Goal: Task Accomplishment & Management: Manage account settings

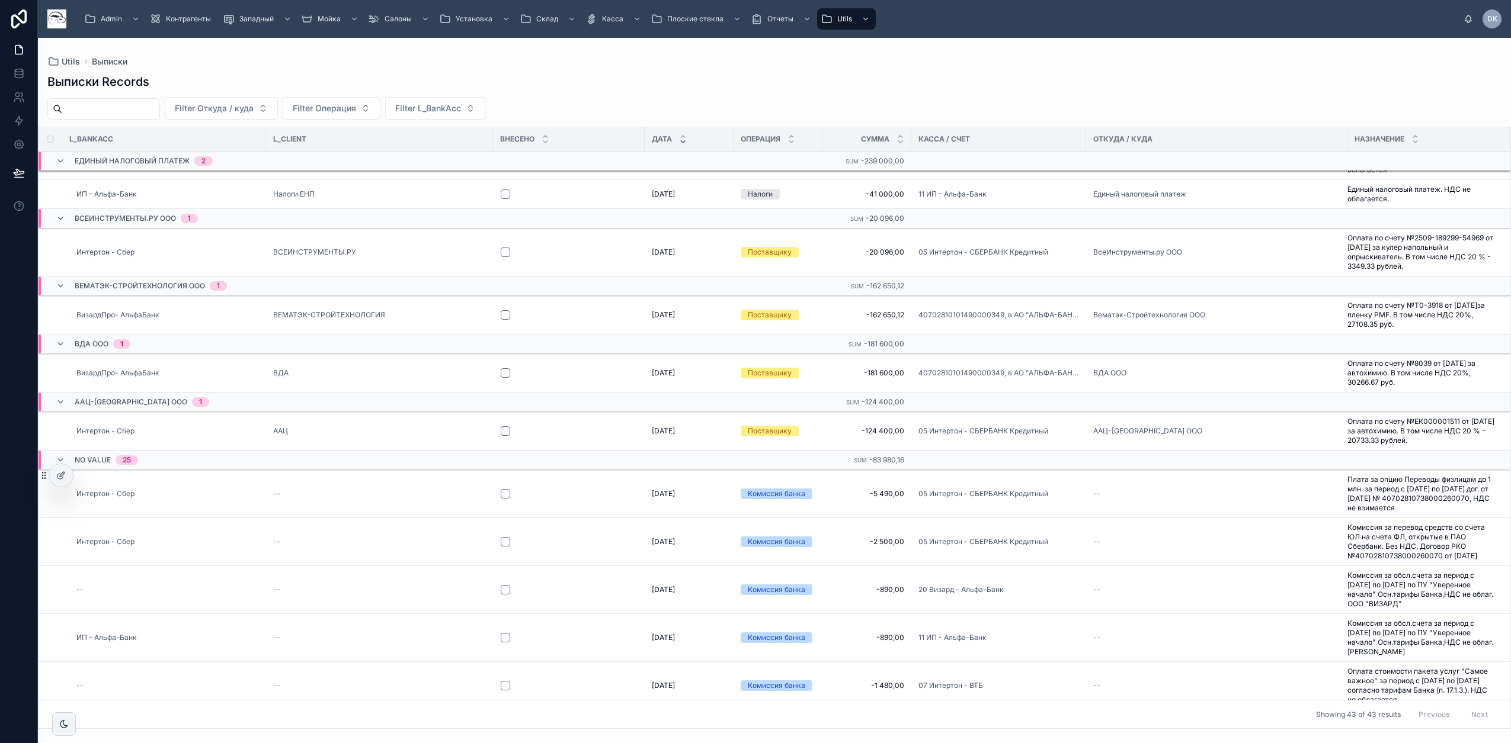
scroll to position [830, 0]
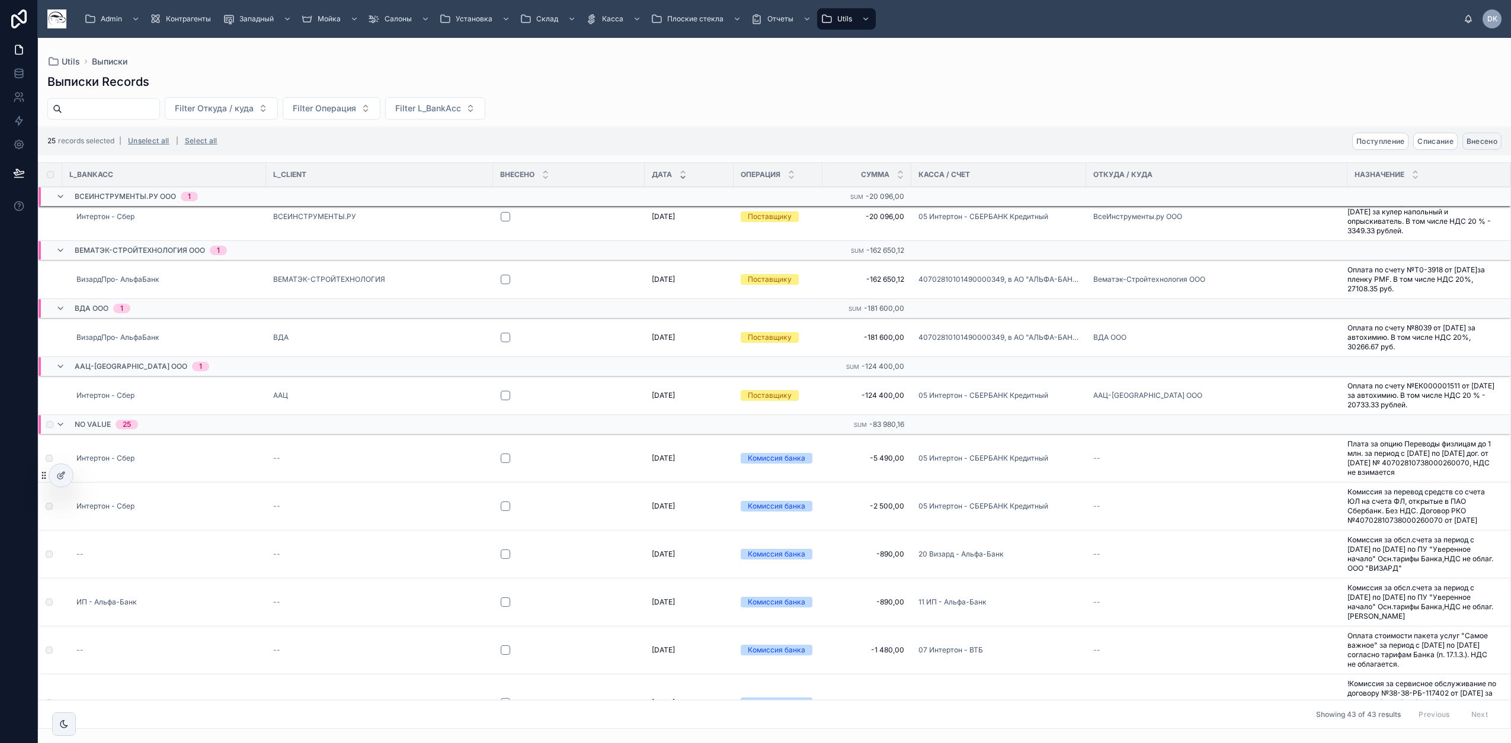
click at [1486, 138] on span "Внесено" at bounding box center [1481, 141] width 31 height 9
click at [1483, 116] on icon at bounding box center [1480, 118] width 9 height 9
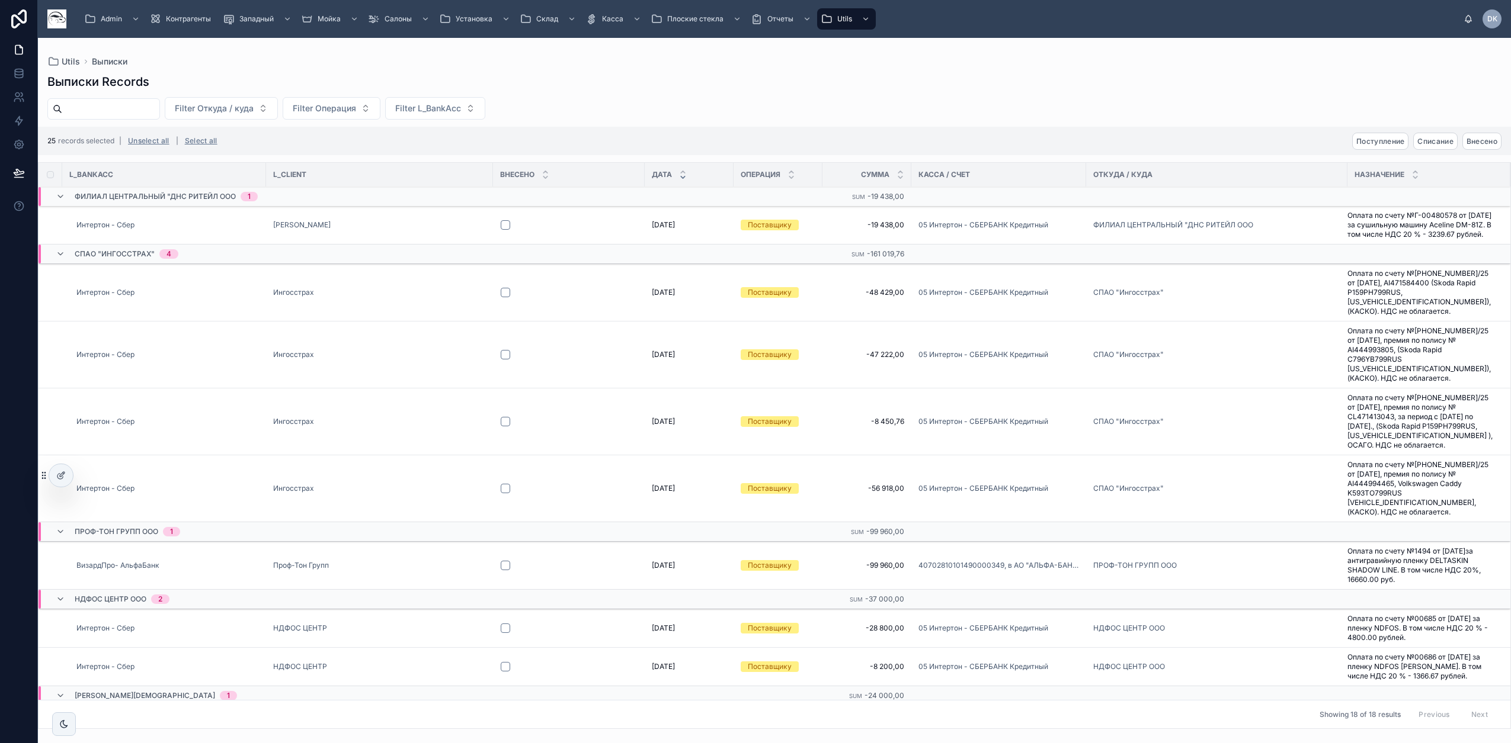
scroll to position [0, 0]
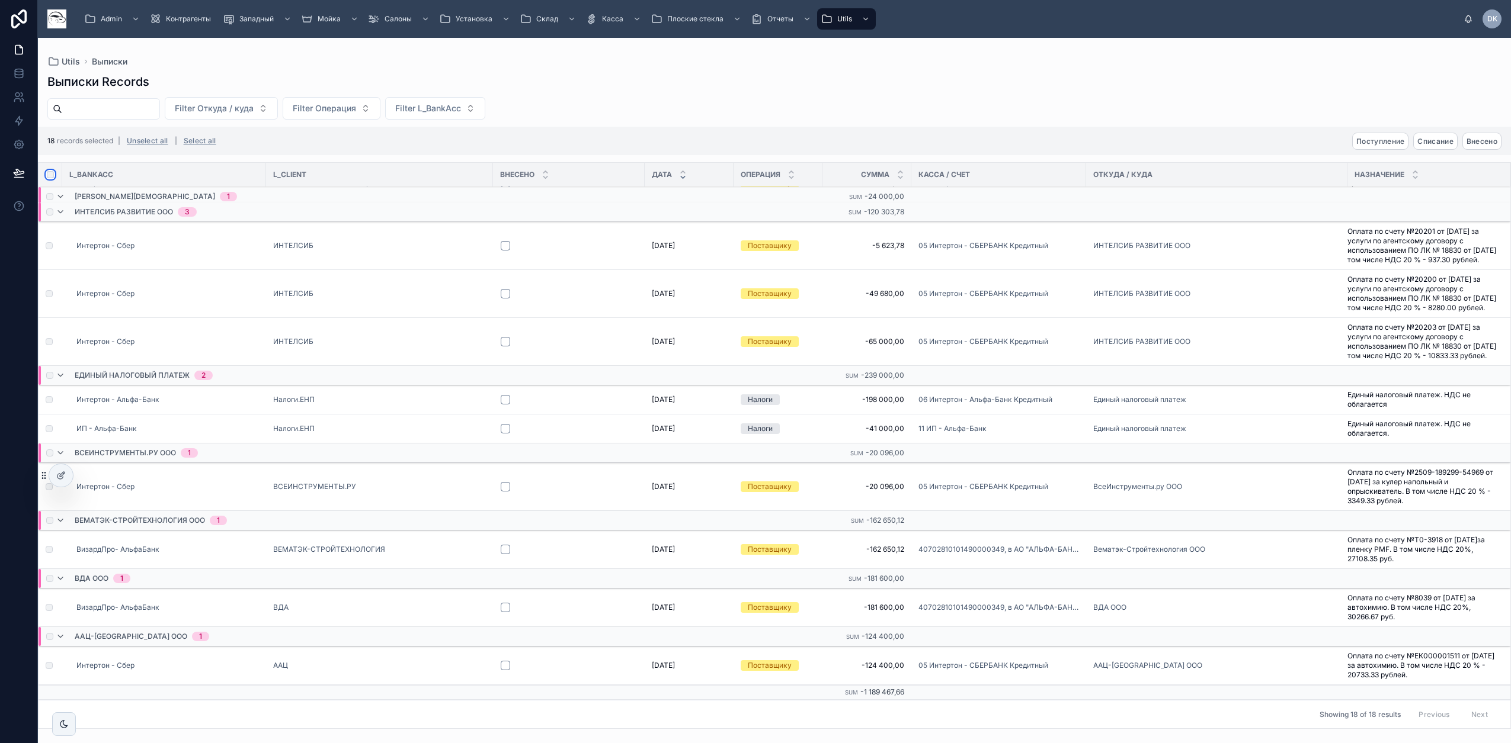
scroll to position [623, 0]
click at [1432, 145] on span "Списание" at bounding box center [1435, 141] width 36 height 9
click at [1480, 118] on icon at bounding box center [1480, 118] width 9 height 9
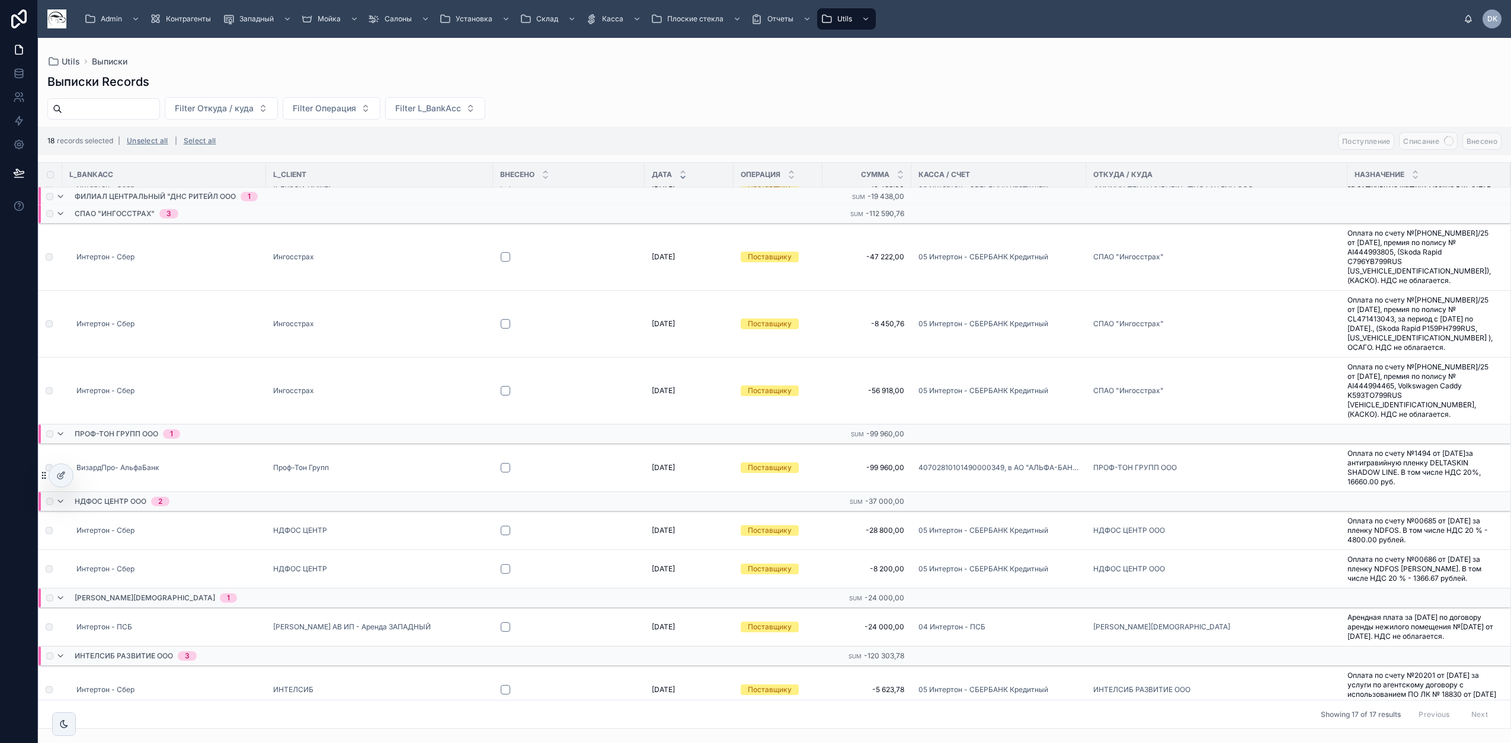
scroll to position [0, 0]
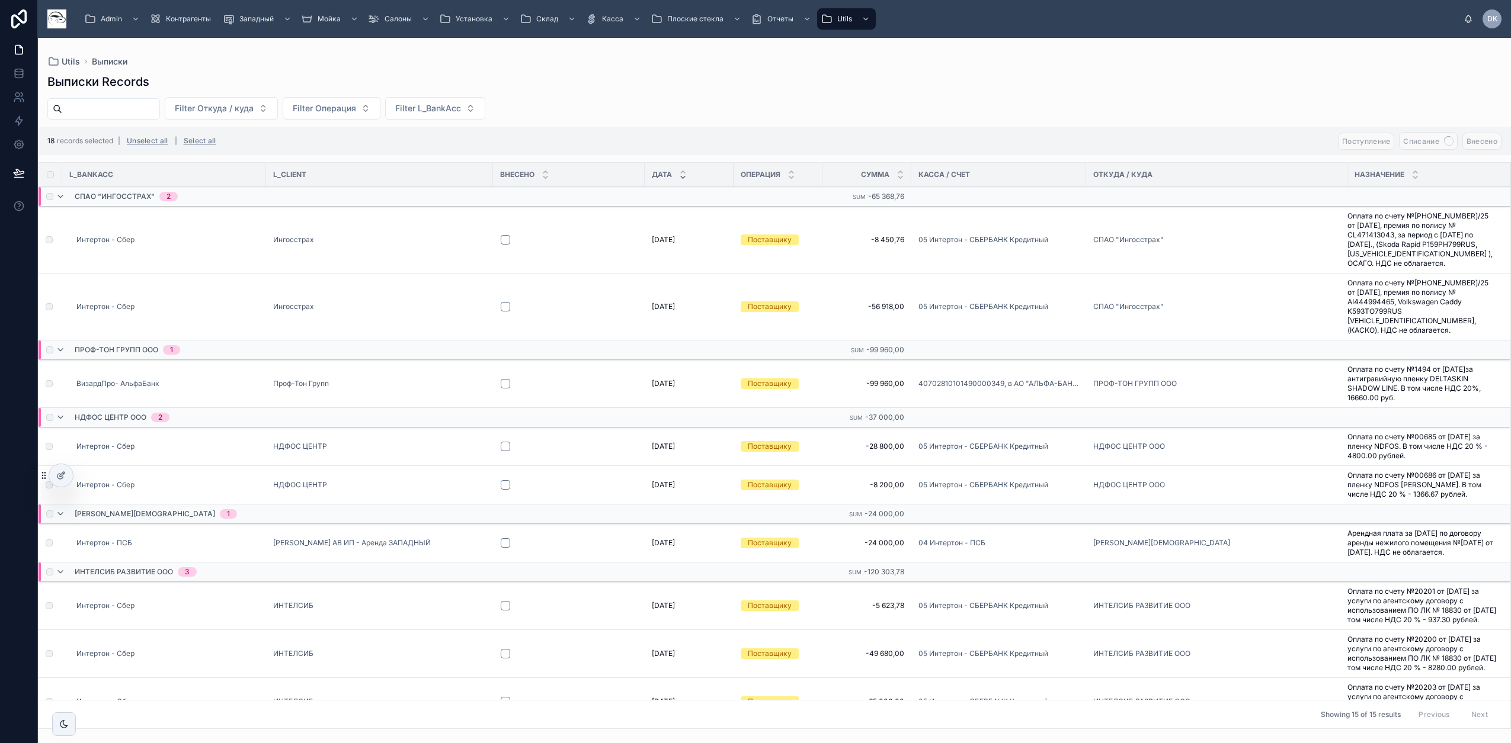
drag, startPoint x: 287, startPoint y: 376, endPoint x: 302, endPoint y: 544, distance: 168.8
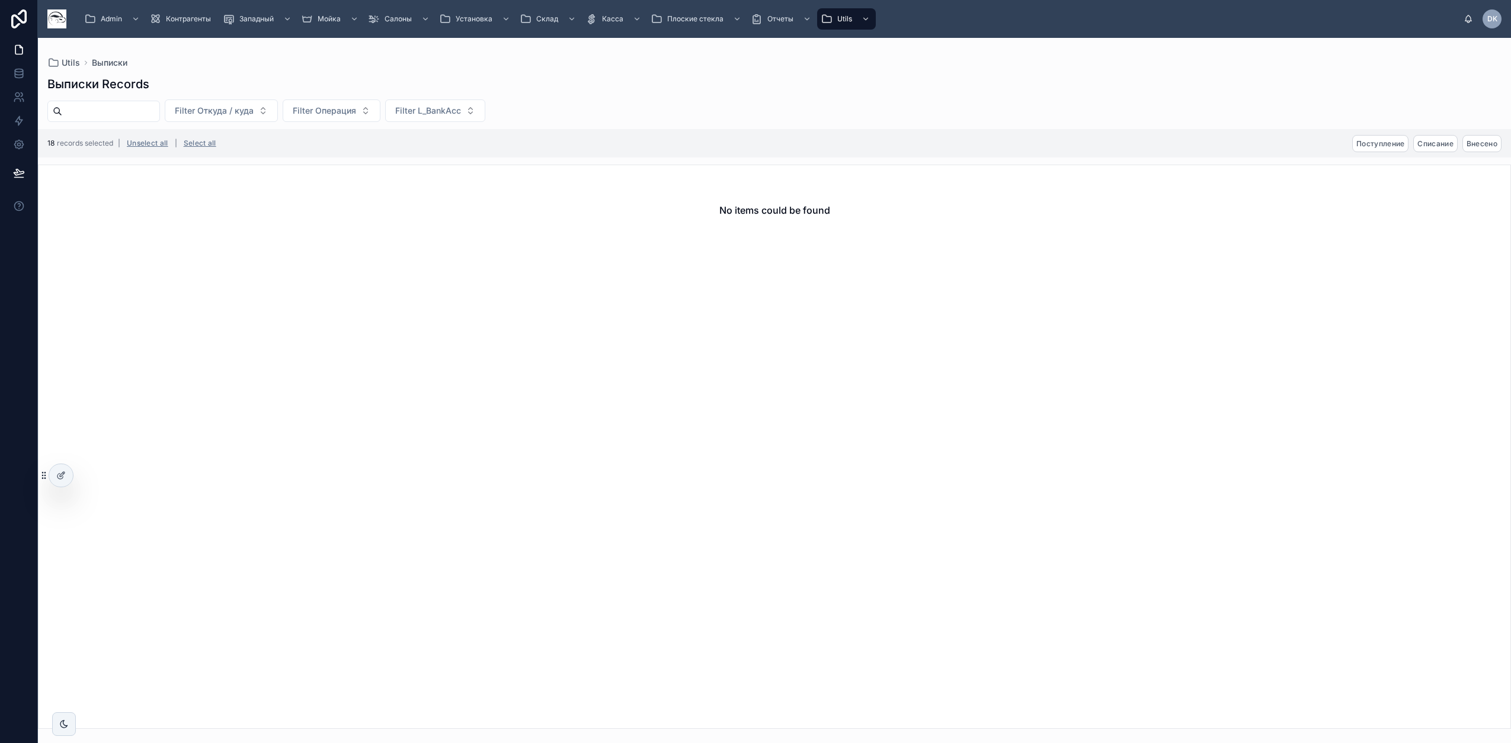
click at [287, 516] on div "No items could be found" at bounding box center [774, 447] width 1473 height 565
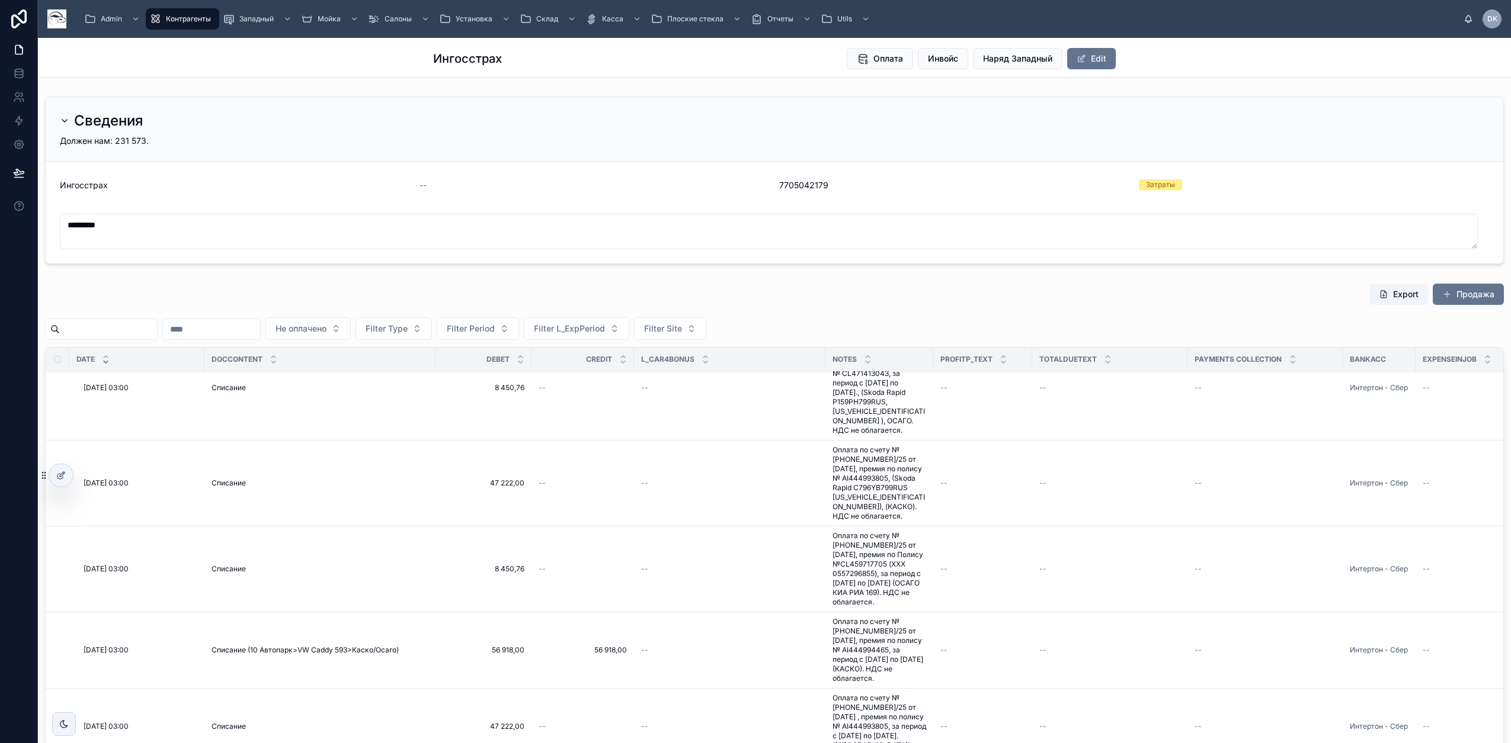
scroll to position [296, 0]
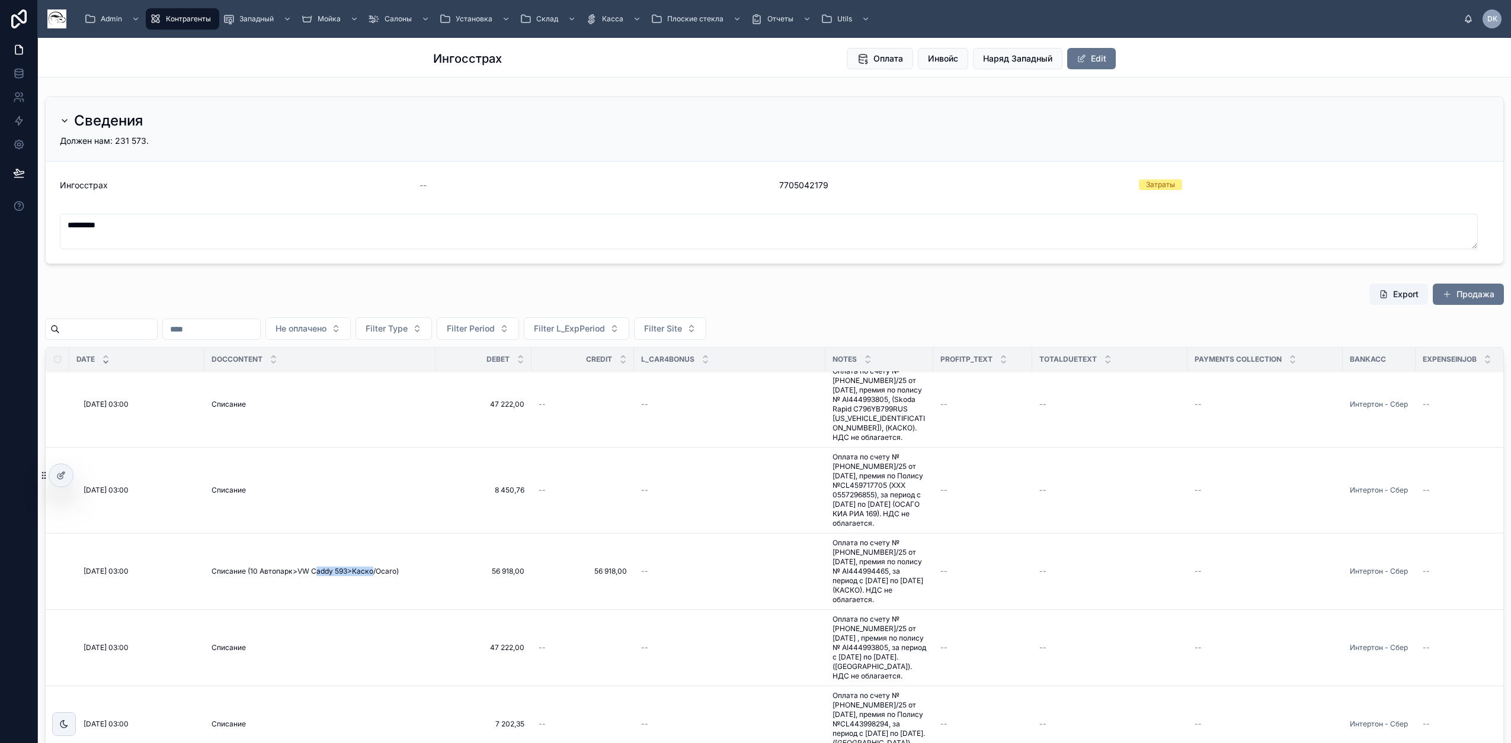
drag, startPoint x: 316, startPoint y: 591, endPoint x: 372, endPoint y: 587, distance: 56.4
click at [372, 576] on span "Списание (10 Автопарк>VW Caddy 593>Каско/Осаго)" at bounding box center [304, 571] width 187 height 9
copy span "addy 593>[PERSON_NAME]"
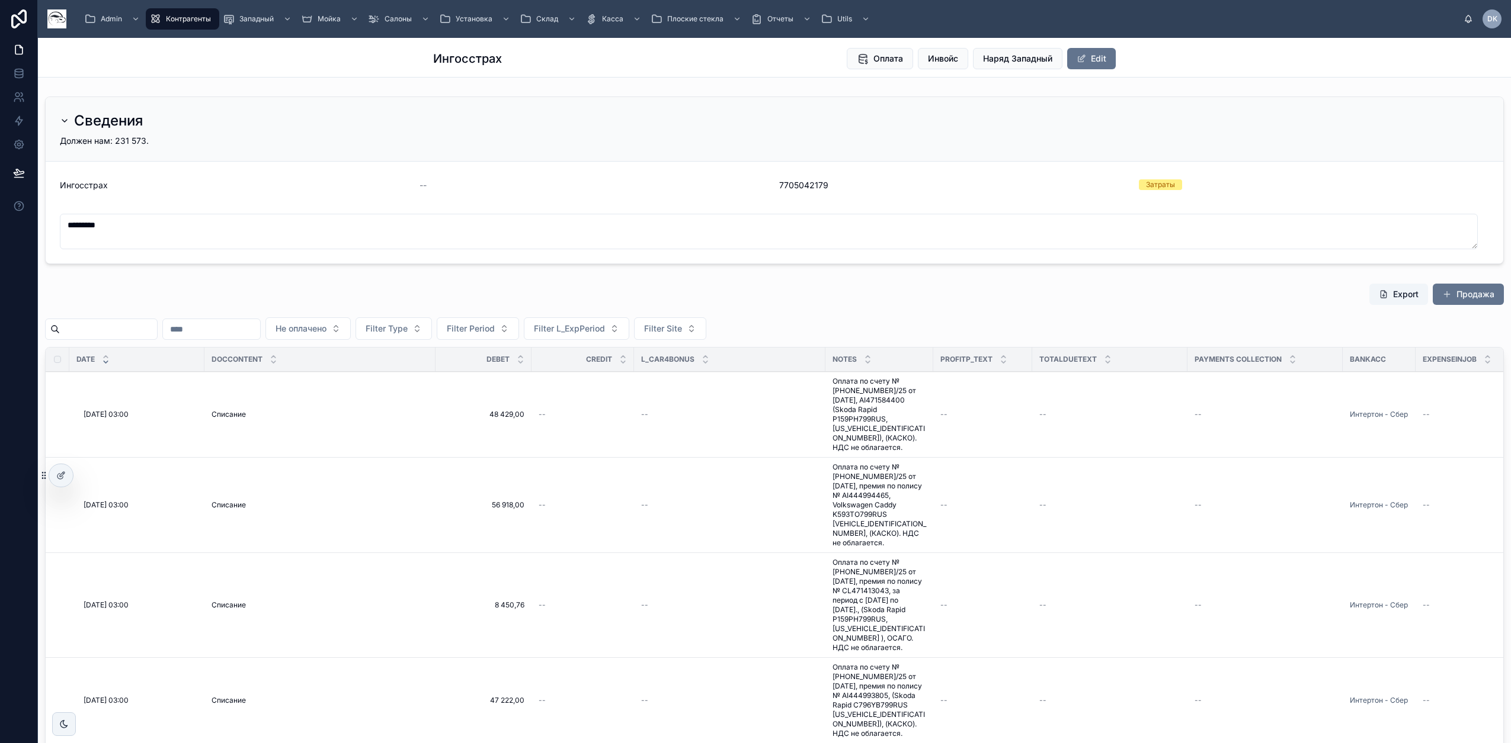
click at [0, 0] on button "Редактировать" at bounding box center [0, 0] width 0 height 0
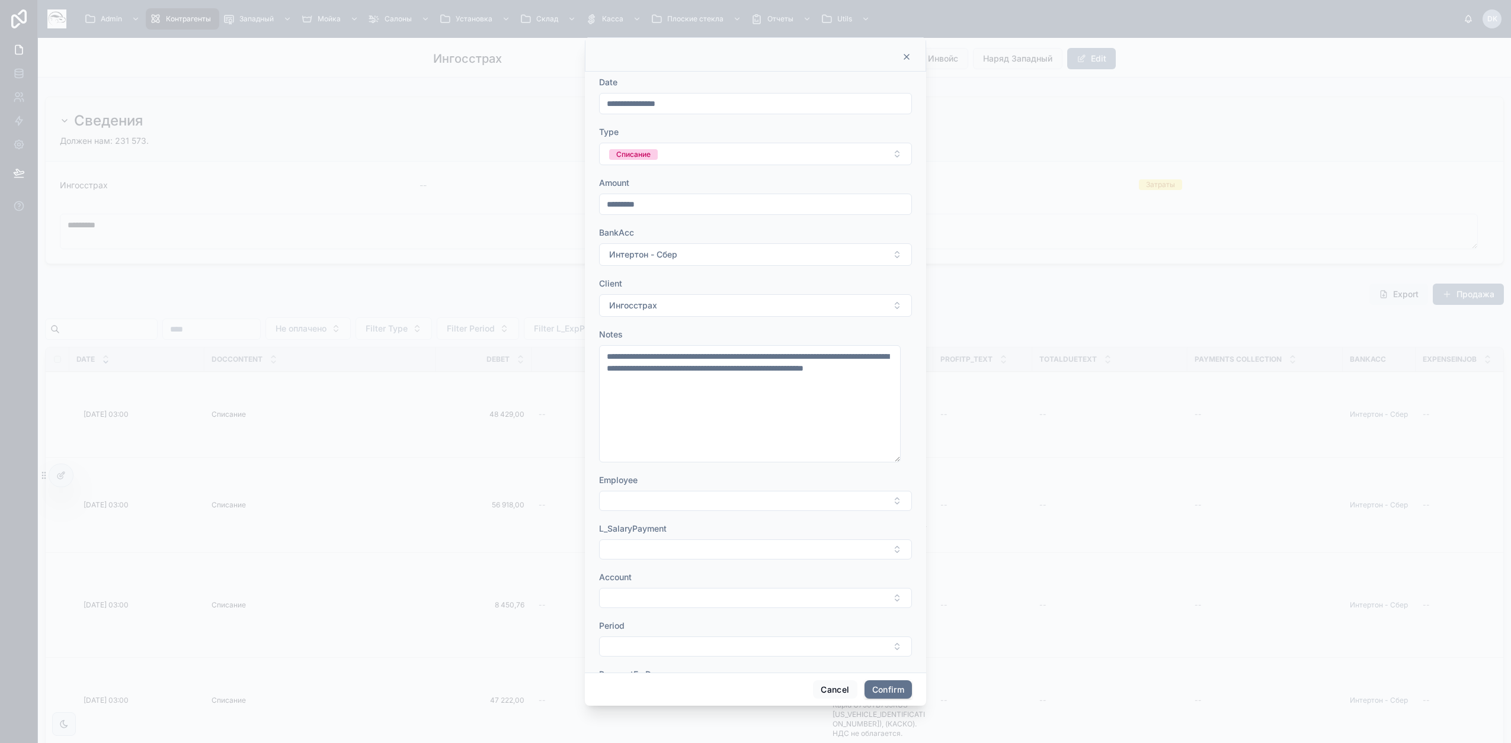
drag, startPoint x: 631, startPoint y: 595, endPoint x: 665, endPoint y: 600, distance: 33.5
click at [632, 597] on button "Select Button" at bounding box center [755, 598] width 313 height 20
type input "**********"
click at [735, 650] on span "Автопарк>VW Caddy 593>Каско/Осаго" at bounding box center [742, 651] width 141 height 24
click at [890, 687] on button "Confirm" at bounding box center [887, 690] width 47 height 19
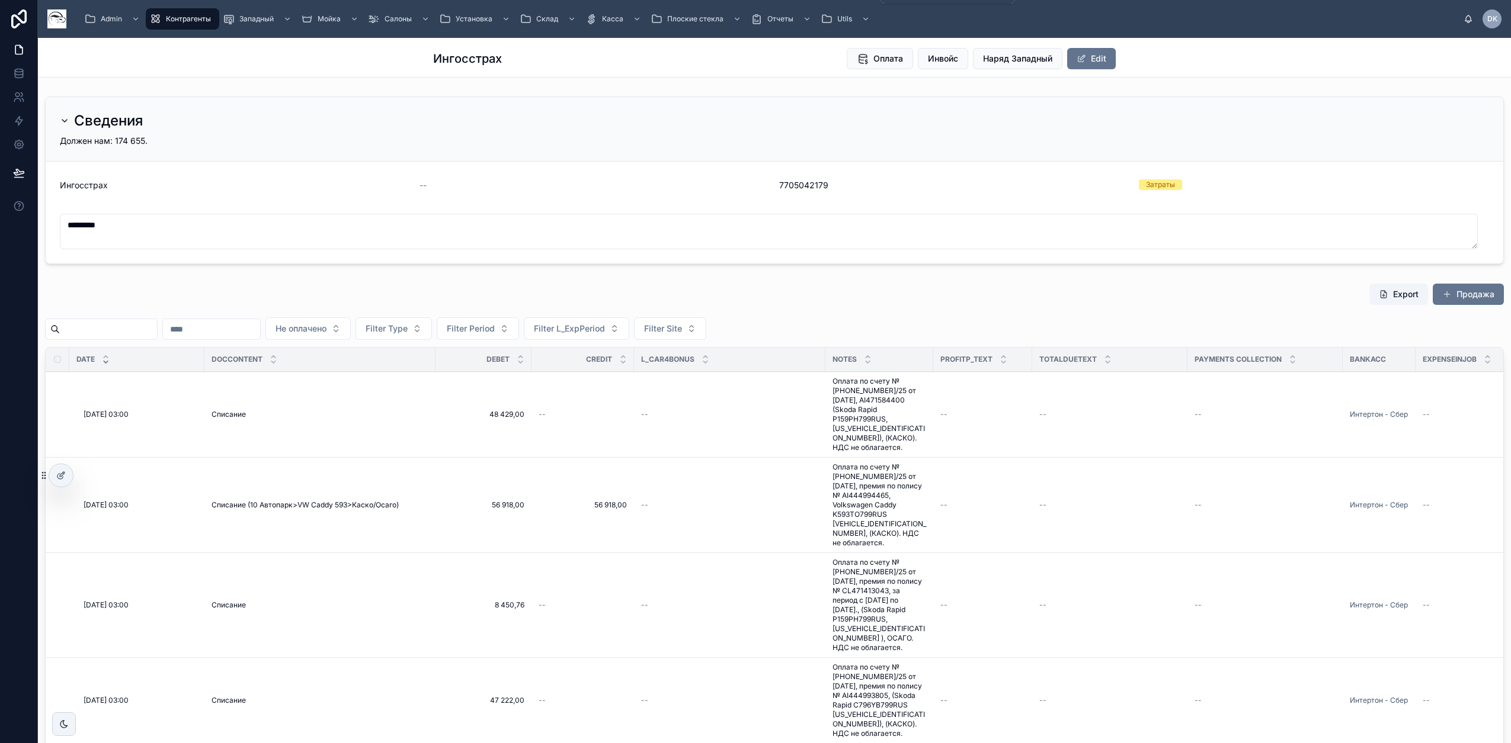
click at [830, 12] on div "Utils" at bounding box center [846, 18] width 52 height 19
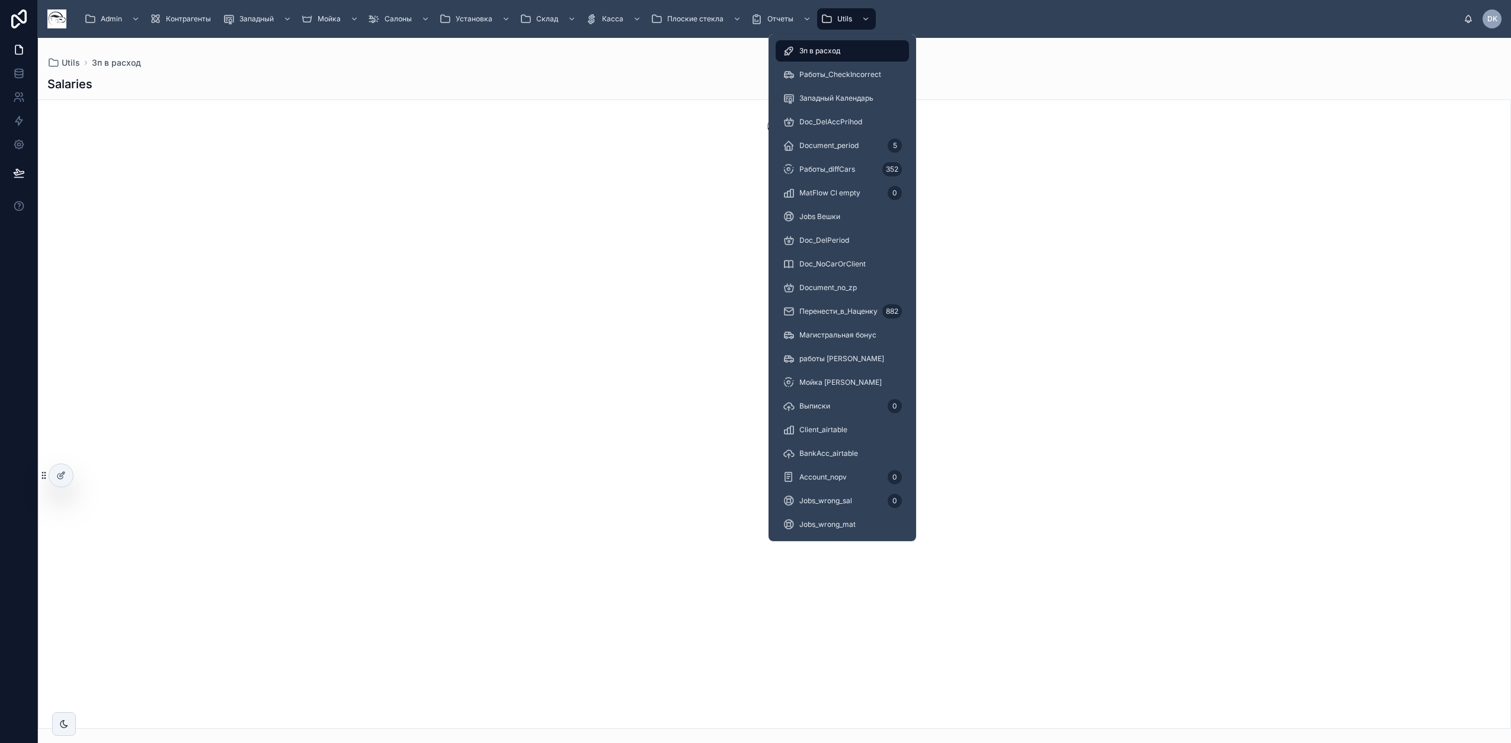
click at [861, 144] on div "Document_period 5" at bounding box center [842, 145] width 119 height 19
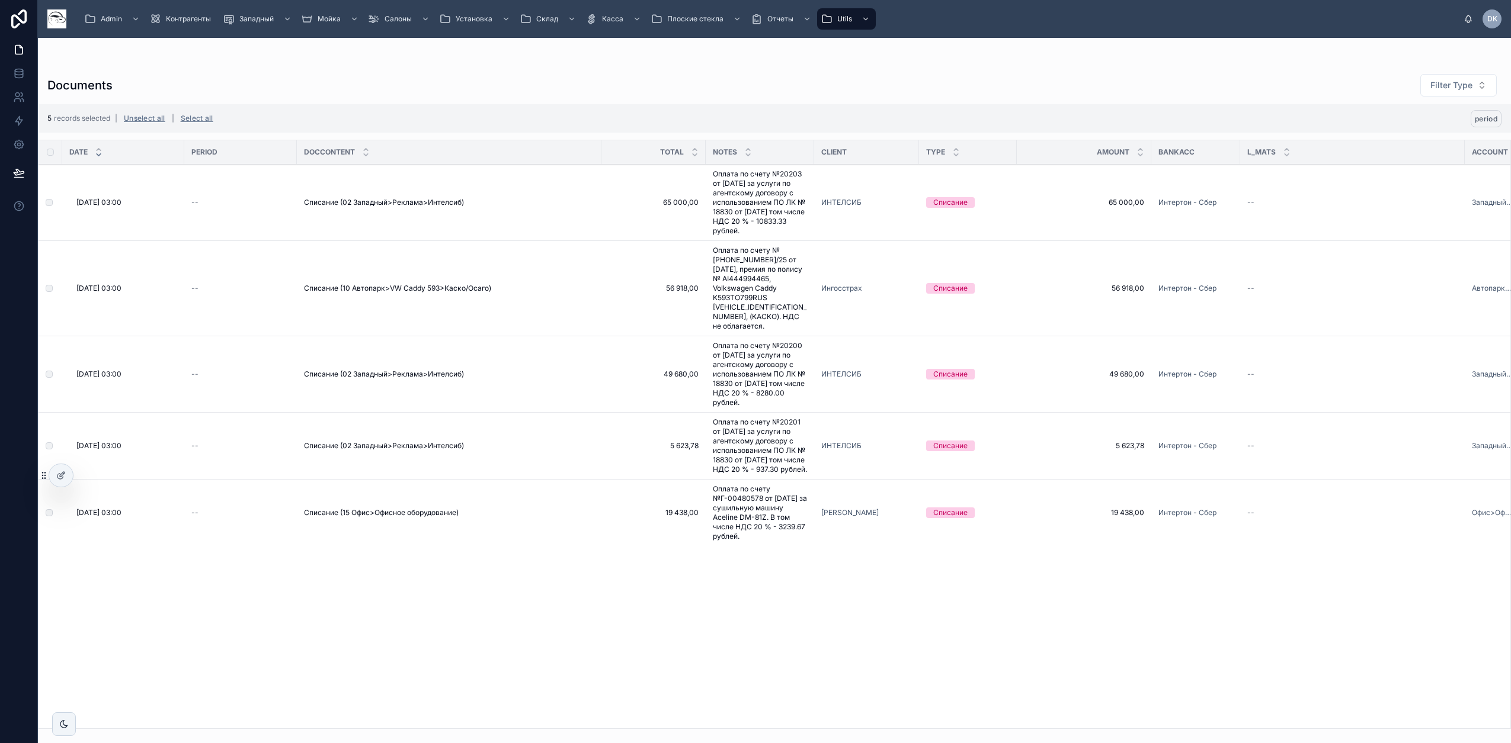
click at [1490, 116] on span "period" at bounding box center [1485, 118] width 23 height 9
click at [1482, 90] on button at bounding box center [1481, 96] width 14 height 14
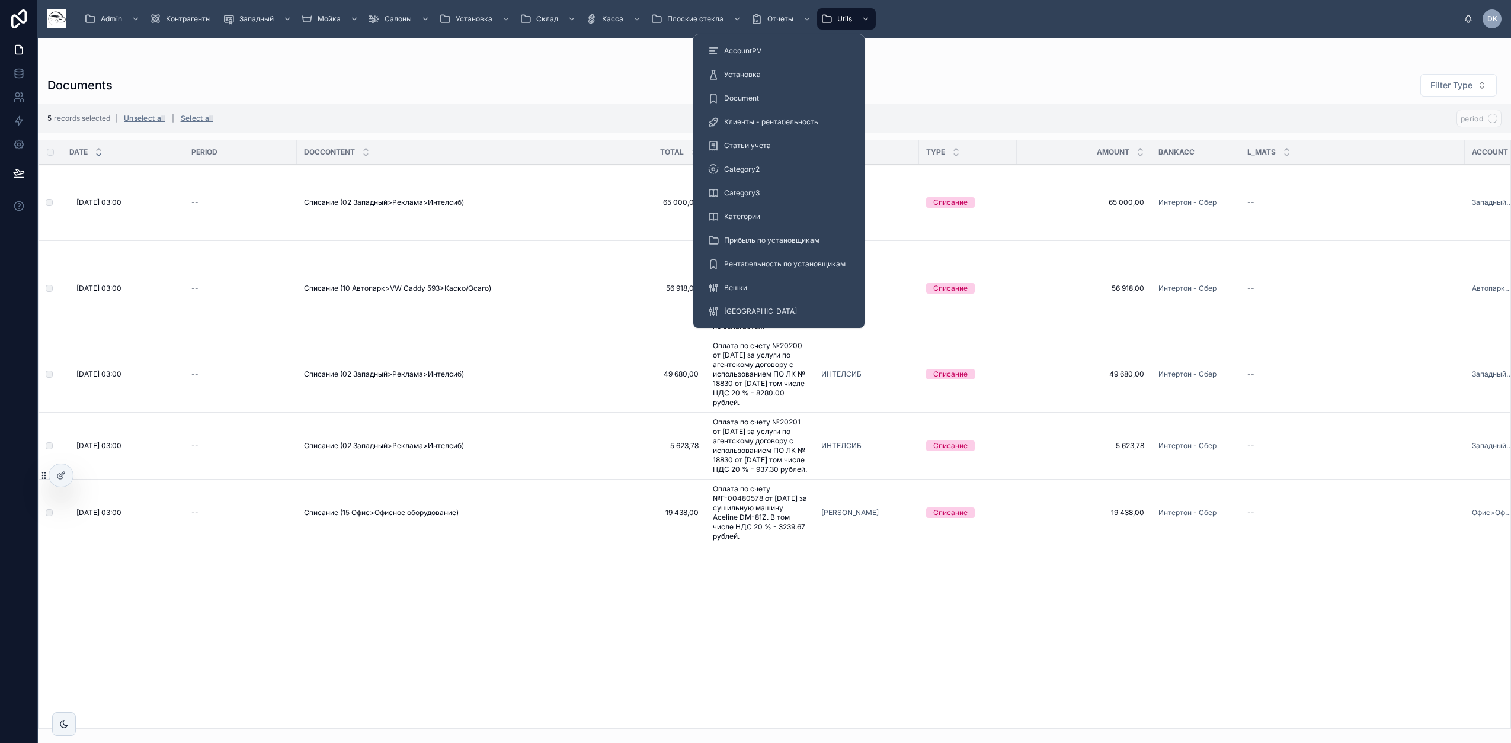
click at [775, 15] on span "Отчеты" at bounding box center [780, 18] width 26 height 9
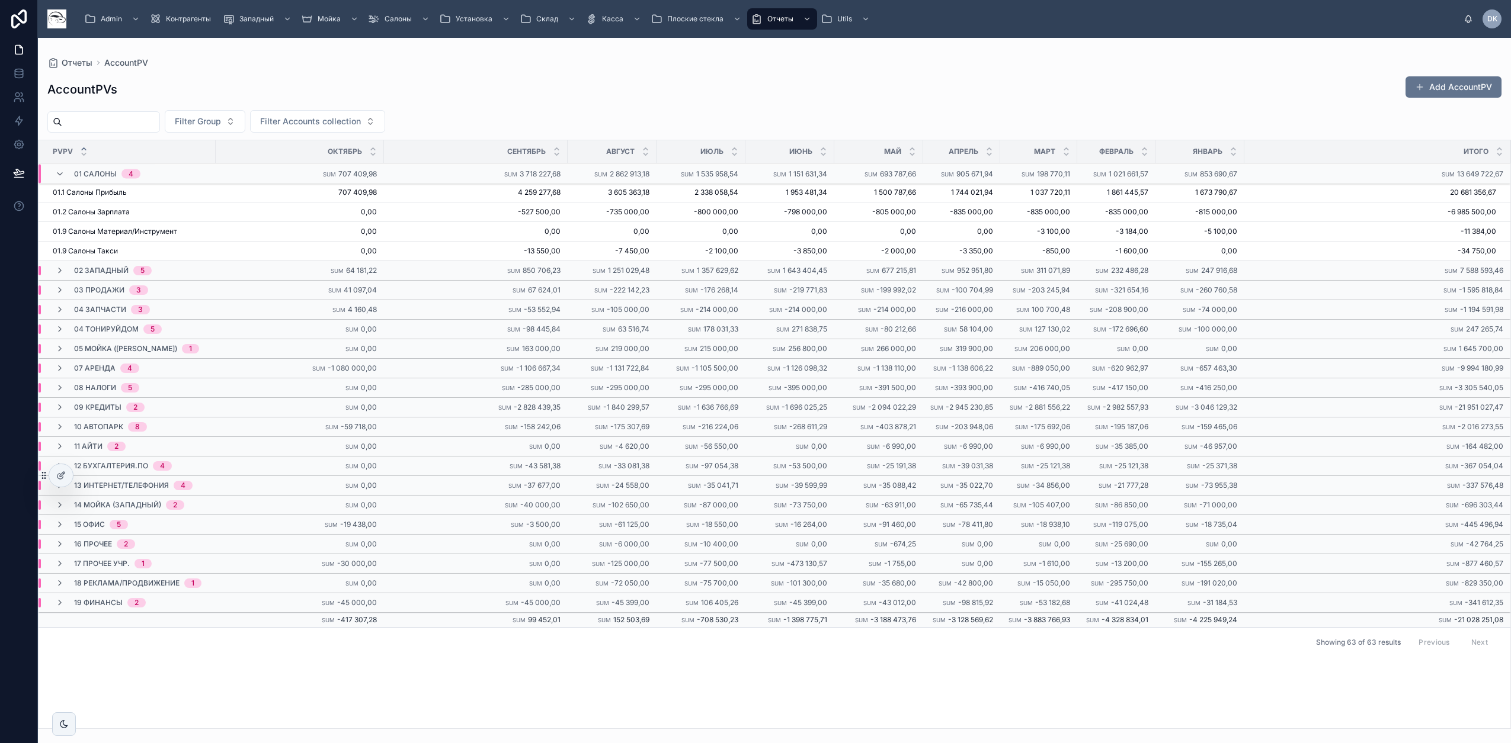
click at [551, 115] on div "Filter Group Filter Accounts collection" at bounding box center [774, 121] width 1473 height 23
click at [105, 15] on span "Admin" at bounding box center [111, 18] width 21 height 9
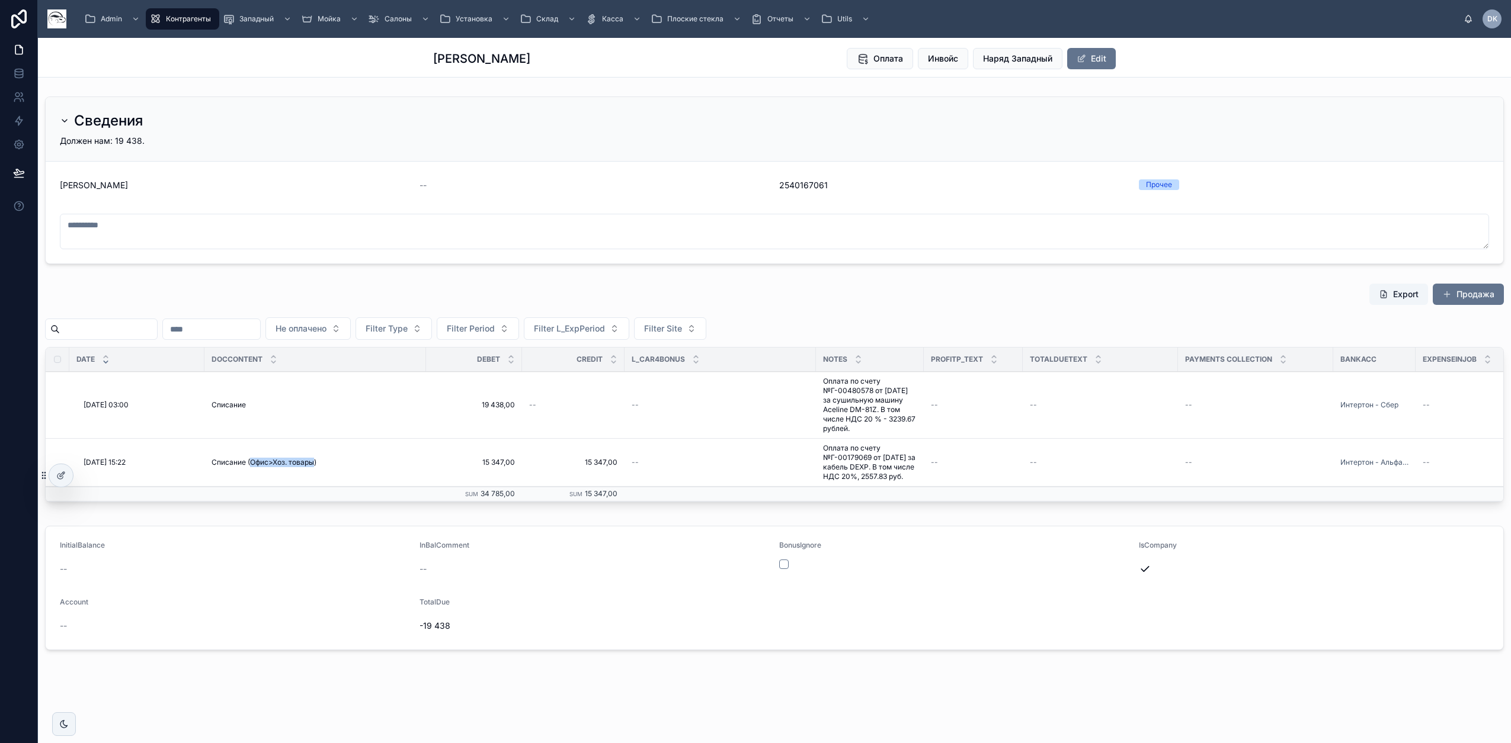
drag, startPoint x: 315, startPoint y: 467, endPoint x: 253, endPoint y: 470, distance: 61.7
click at [253, 467] on span "Списание (Офис>Хоз. товары)" at bounding box center [263, 462] width 105 height 9
copy span "Офис>Хоз. товары"
click at [0, 0] on span "Редактировать" at bounding box center [0, 0] width 0 height 0
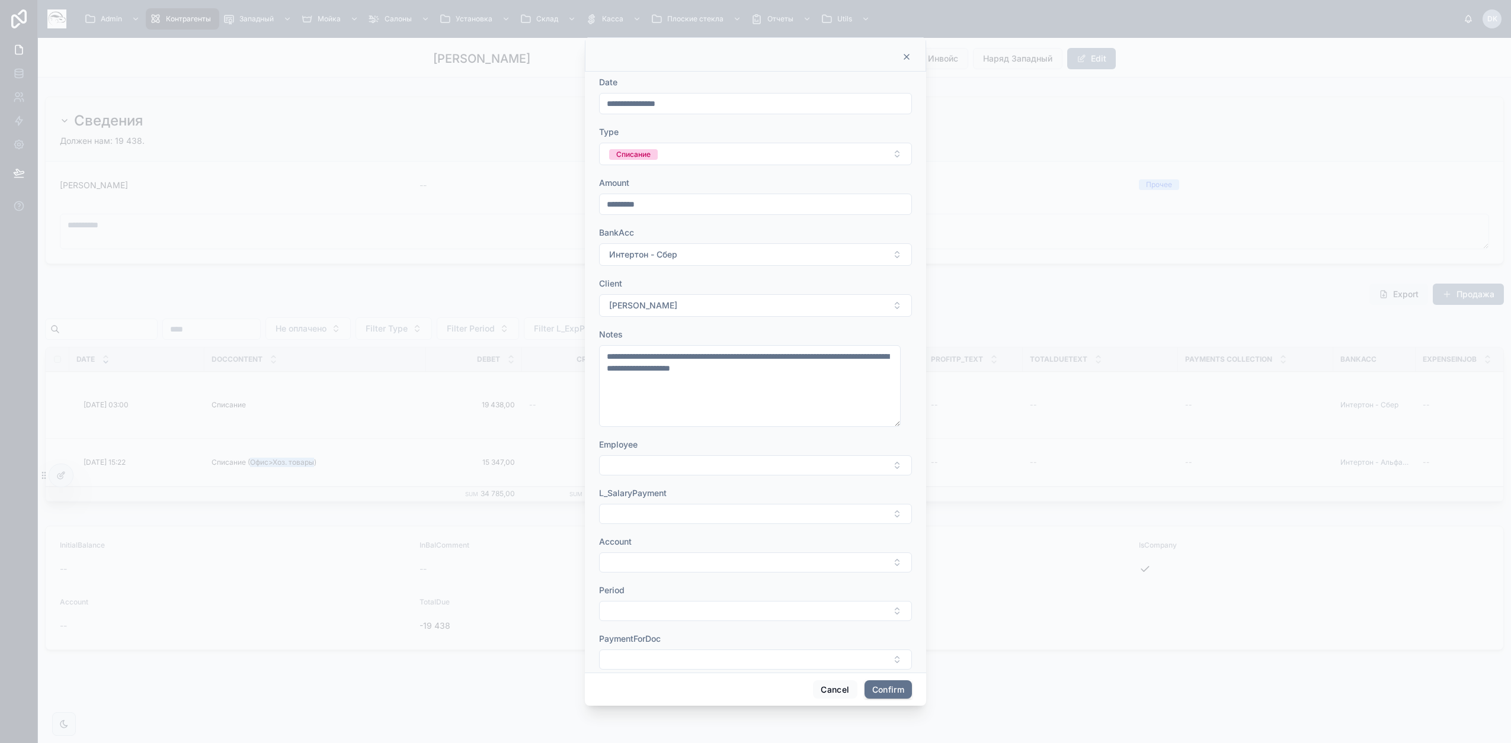
click at [660, 564] on button "Select Button" at bounding box center [755, 563] width 313 height 20
drag, startPoint x: 714, startPoint y: 590, endPoint x: 838, endPoint y: 586, distance: 123.9
click at [838, 586] on div "Admin Контрагенты Западный Мойка Салоны Установка Склад Касса Плоские стекла От…" at bounding box center [755, 371] width 1511 height 743
type input "*****"
click at [742, 649] on span "Офис>Офисное оборудование" at bounding box center [733, 648] width 123 height 12
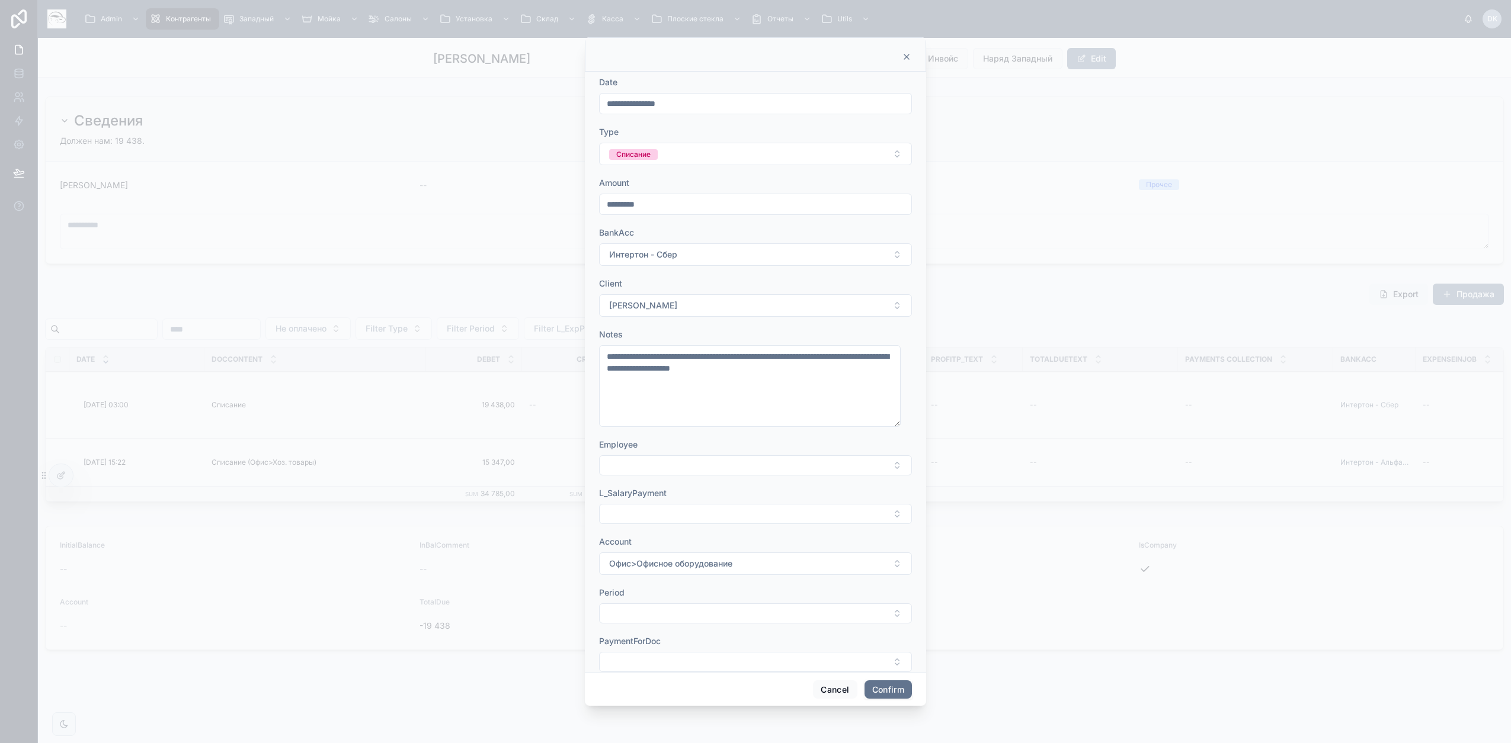
click at [881, 688] on button "Confirm" at bounding box center [887, 690] width 47 height 19
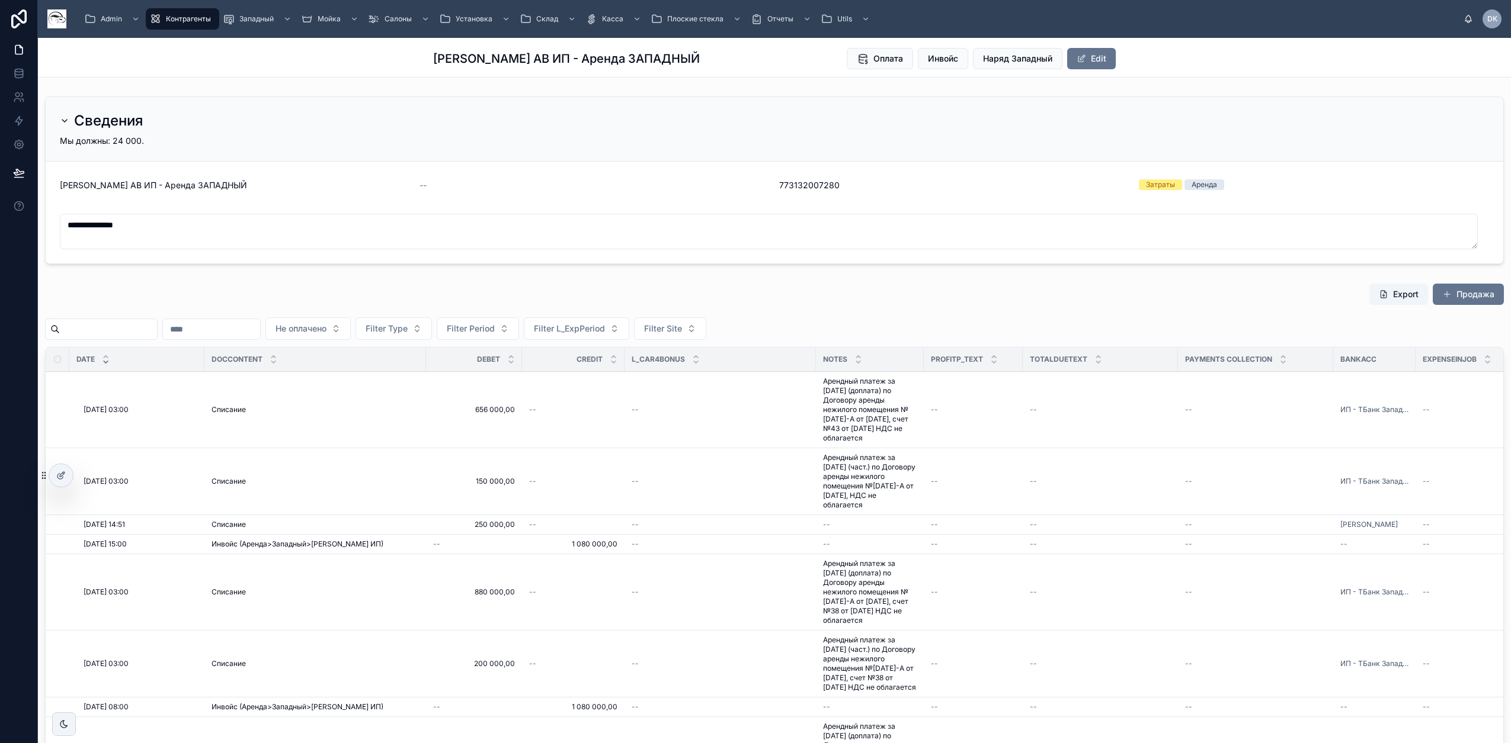
click at [936, 61] on span "Инвойс" at bounding box center [943, 59] width 30 height 12
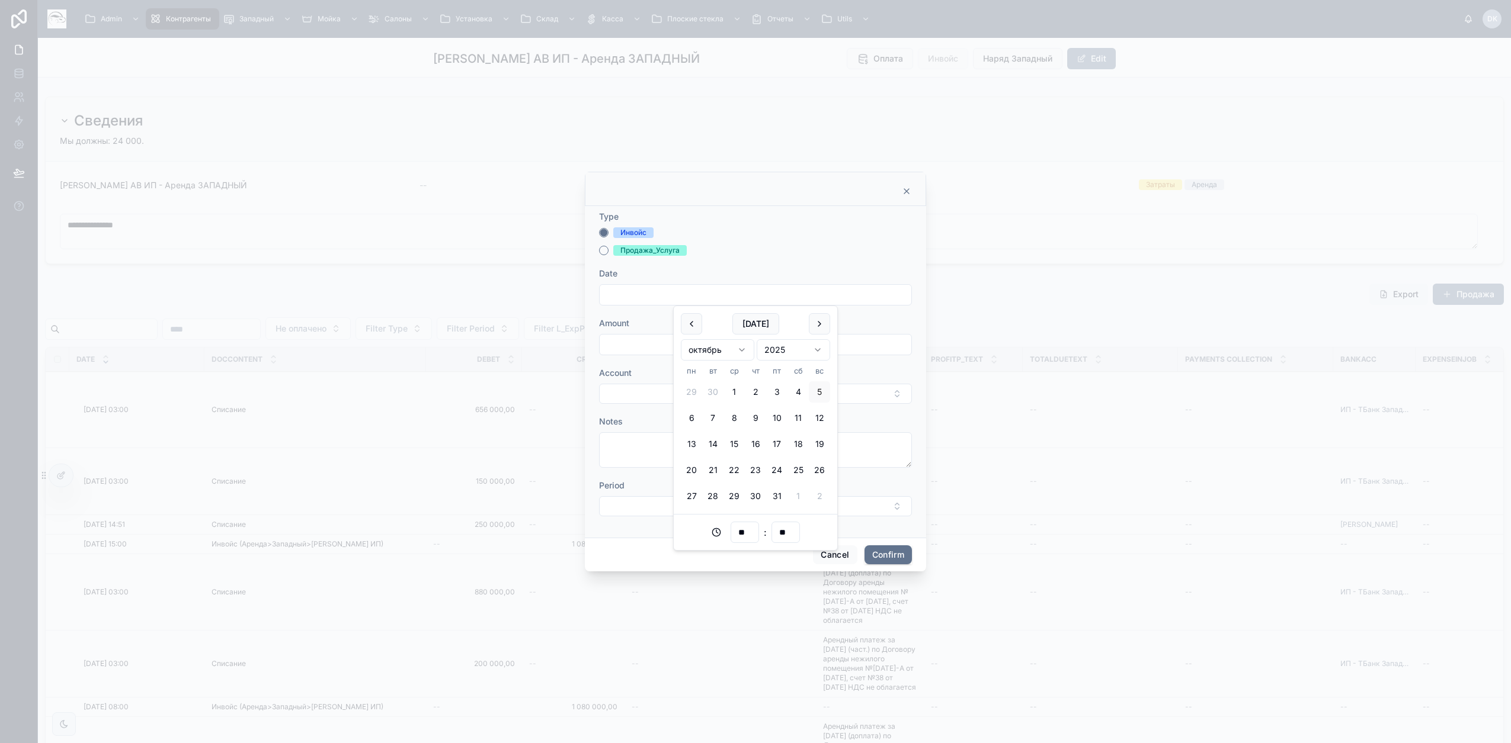
click at [634, 298] on input "text" at bounding box center [755, 295] width 312 height 17
click at [733, 394] on button "1" at bounding box center [733, 391] width 21 height 21
type input "**********"
click at [631, 351] on input "text" at bounding box center [755, 344] width 312 height 17
type input "**********"
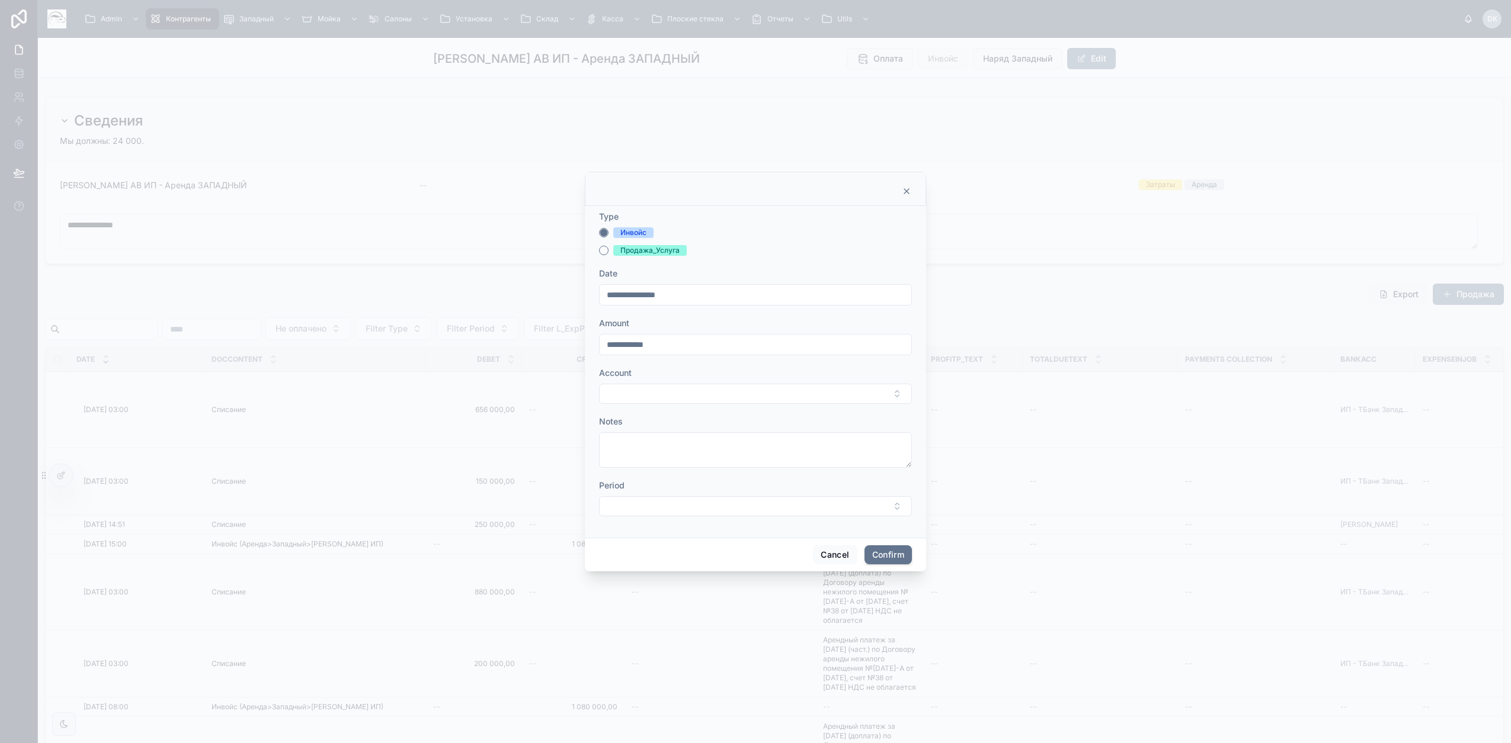
click at [643, 402] on button "Select Button" at bounding box center [755, 394] width 313 height 20
type input "***"
click at [737, 456] on textarea at bounding box center [755, 450] width 313 height 36
click at [699, 399] on button "Select Button" at bounding box center [755, 394] width 313 height 20
click at [739, 457] on span "Аренда>Западный>[PERSON_NAME] ИП" at bounding box center [748, 447] width 141 height 24
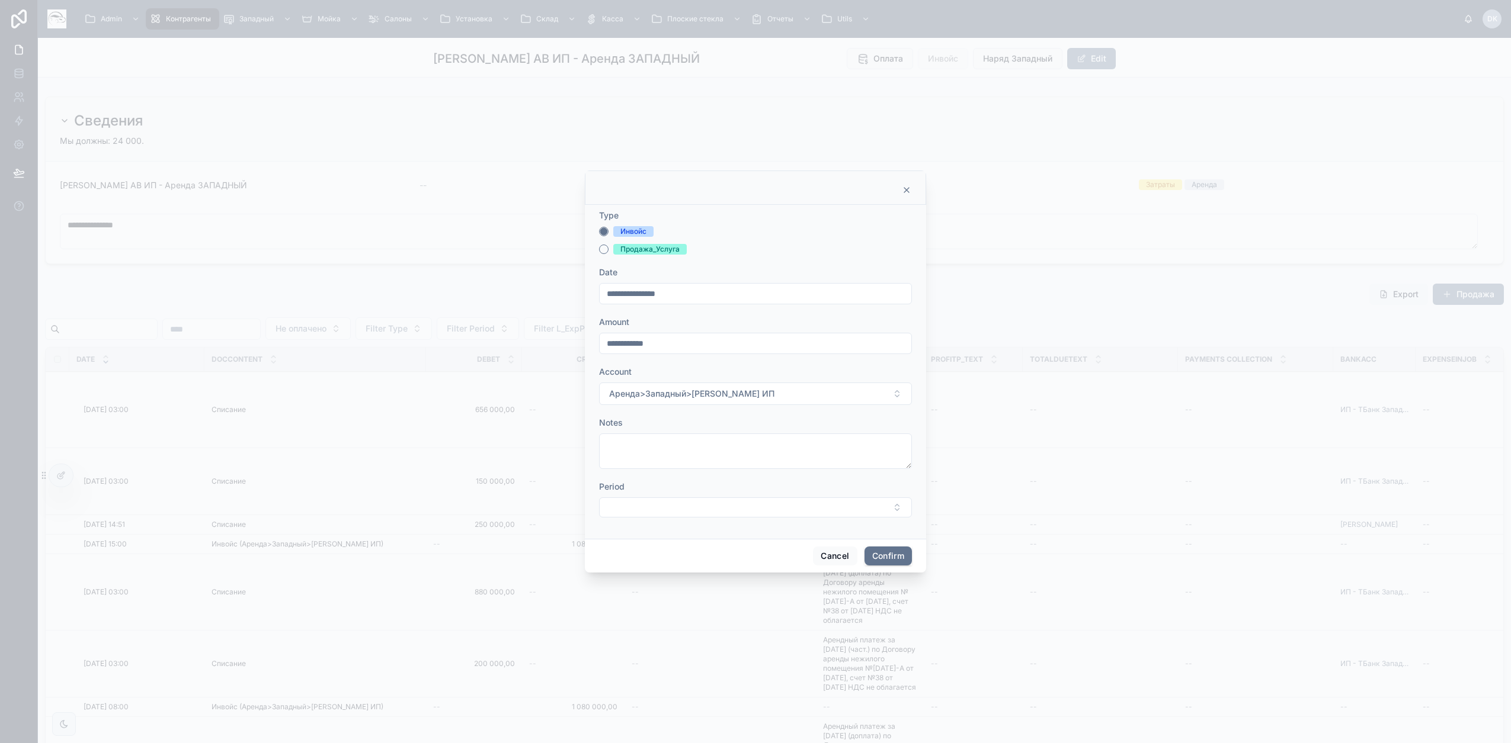
click at [649, 509] on button "Select Button" at bounding box center [755, 508] width 313 height 20
click at [724, 559] on span "25/10 Октябрь" at bounding box center [707, 555] width 59 height 12
click at [890, 554] on button "Confirm" at bounding box center [887, 557] width 47 height 19
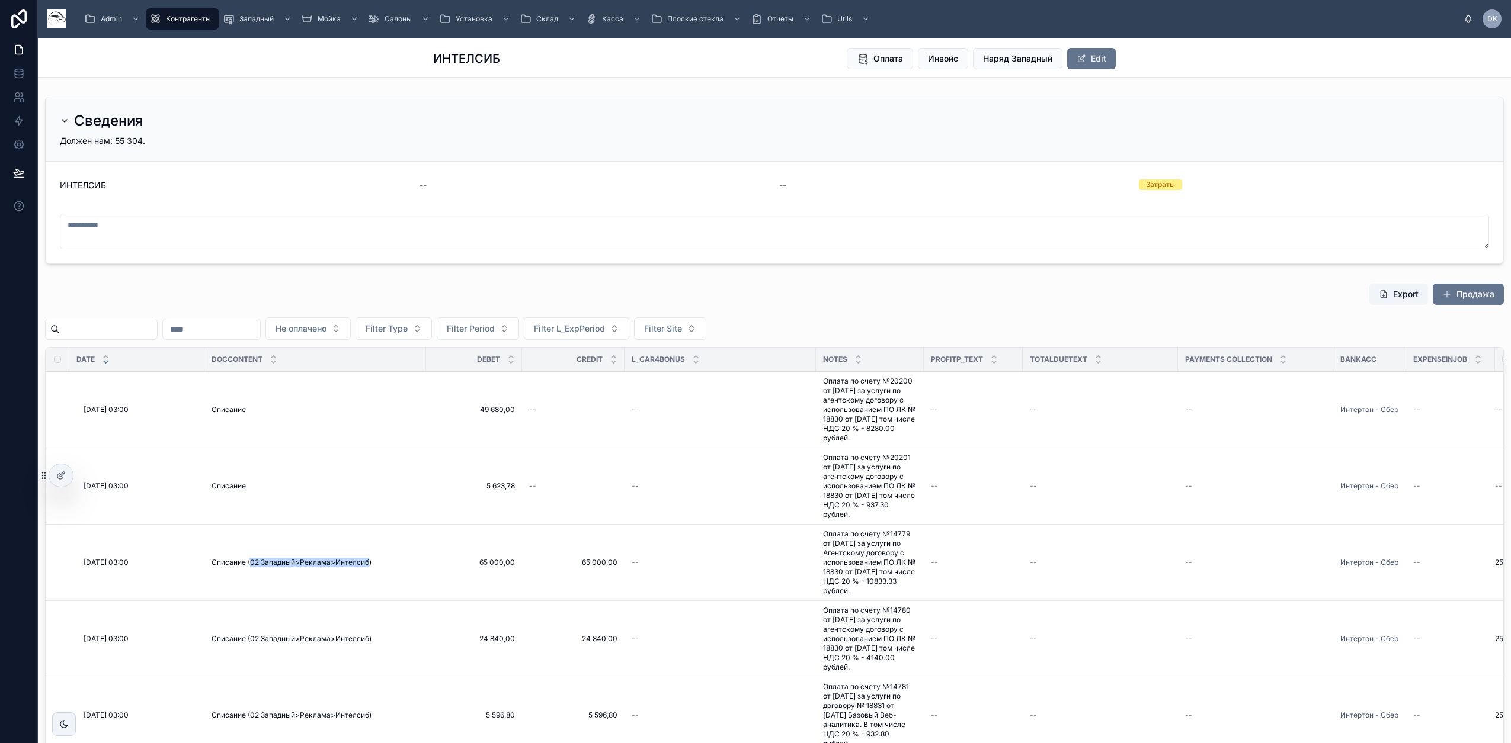
drag, startPoint x: 250, startPoint y: 567, endPoint x: 368, endPoint y: 568, distance: 118.5
click at [368, 567] on span "Списание (02 Западный>Реклама>Интелсиб)" at bounding box center [291, 562] width 160 height 9
copy span "02 Западный>Реклама>Интелсиб"
click at [0, 0] on span "Редактировать" at bounding box center [0, 0] width 0 height 0
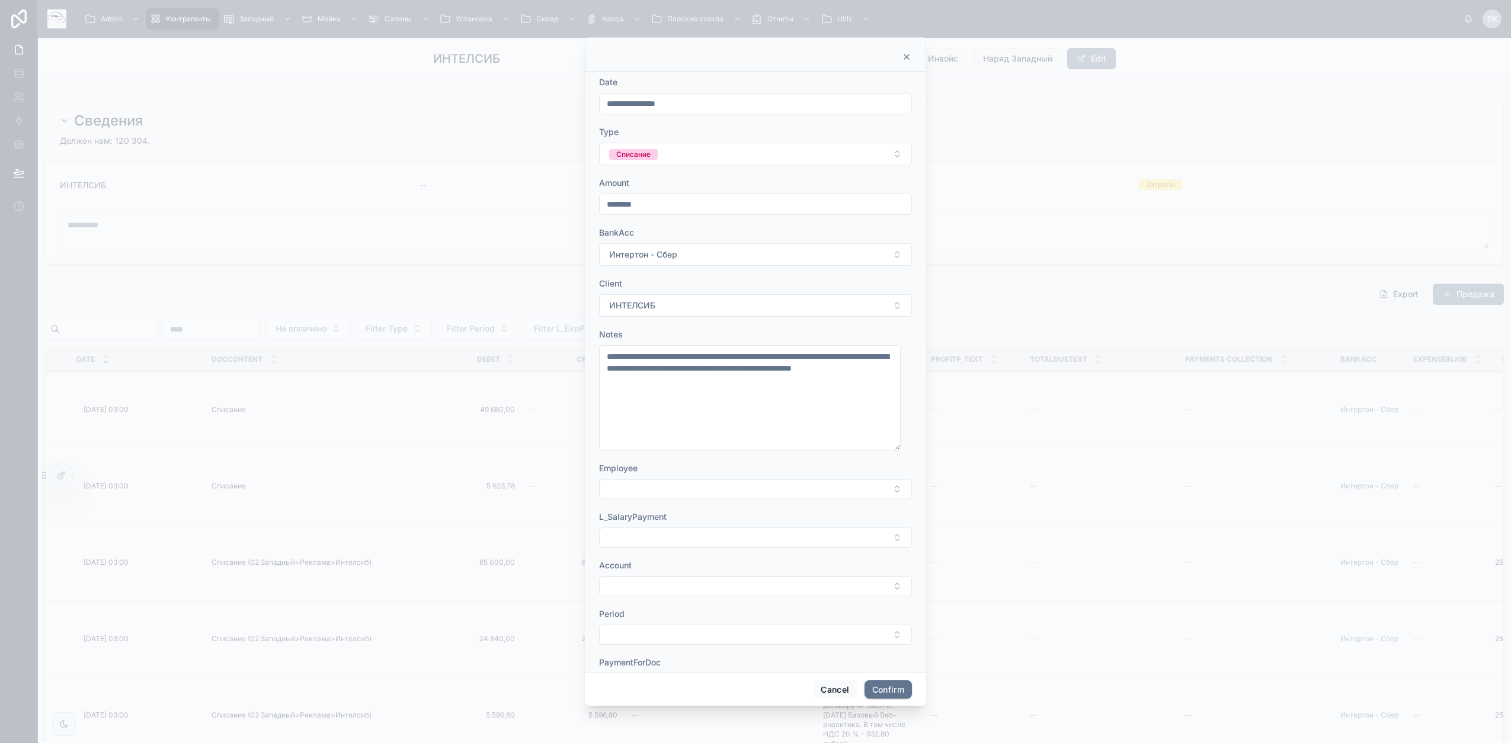
click at [657, 590] on button "Select Button" at bounding box center [755, 586] width 313 height 20
drag, startPoint x: 786, startPoint y: 610, endPoint x: 568, endPoint y: 590, distance: 218.9
click at [565, 589] on div "Admin Контрагенты Западный Мойка Салоны Установка Склад Касса Плоские стекла От…" at bounding box center [755, 371] width 1511 height 743
drag, startPoint x: 749, startPoint y: 608, endPoint x: 766, endPoint y: 610, distance: 17.2
click at [749, 608] on input "**********" at bounding box center [757, 609] width 141 height 21
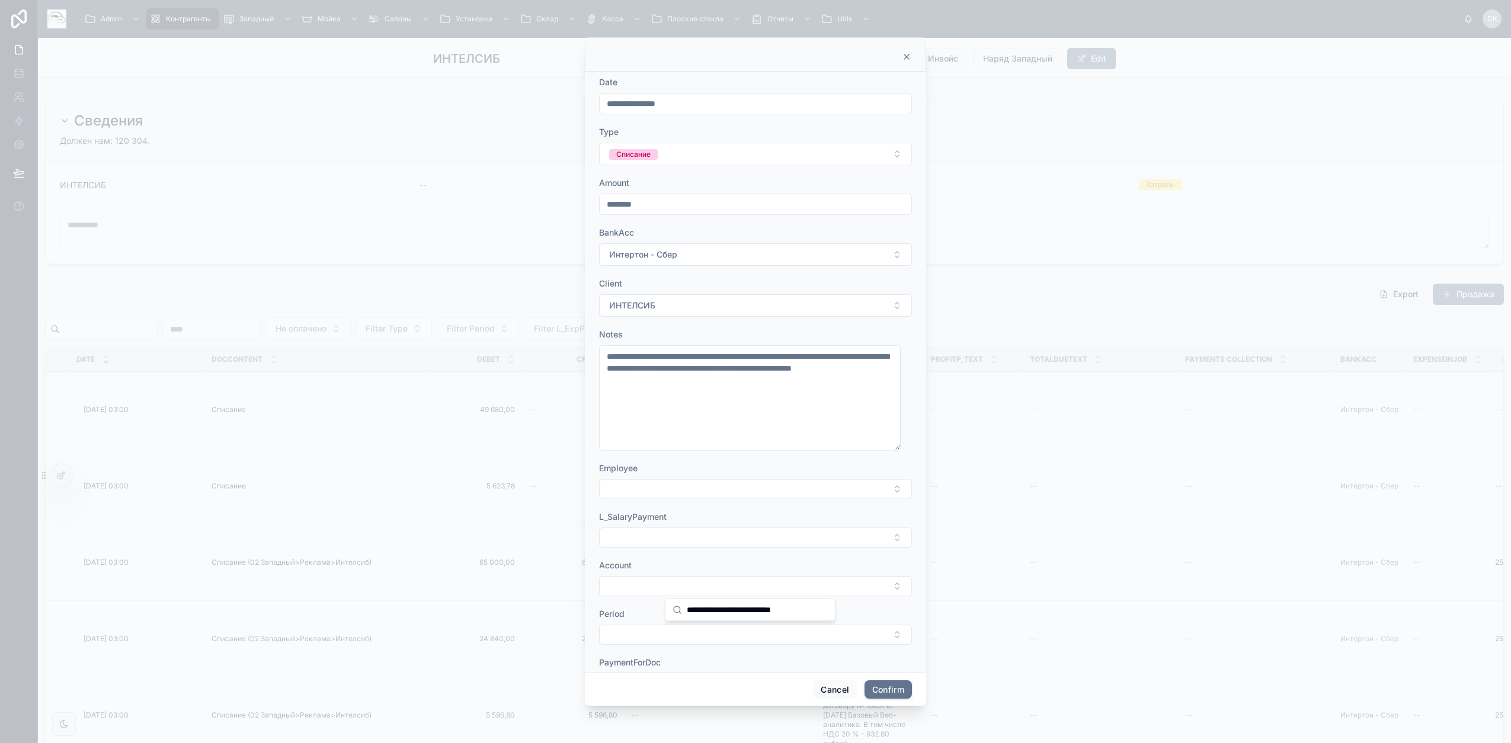
click at [776, 611] on input "**********" at bounding box center [757, 609] width 141 height 21
drag, startPoint x: 784, startPoint y: 608, endPoint x: 502, endPoint y: 576, distance: 283.8
click at [490, 581] on div "Admin Контрагенты Западный Мойка Салоны Установка Склад Касса Плоские стекла От…" at bounding box center [755, 371] width 1511 height 743
type input "********"
click at [715, 632] on span "Западный>Реклама>Интелсиб" at bounding box center [735, 633] width 126 height 12
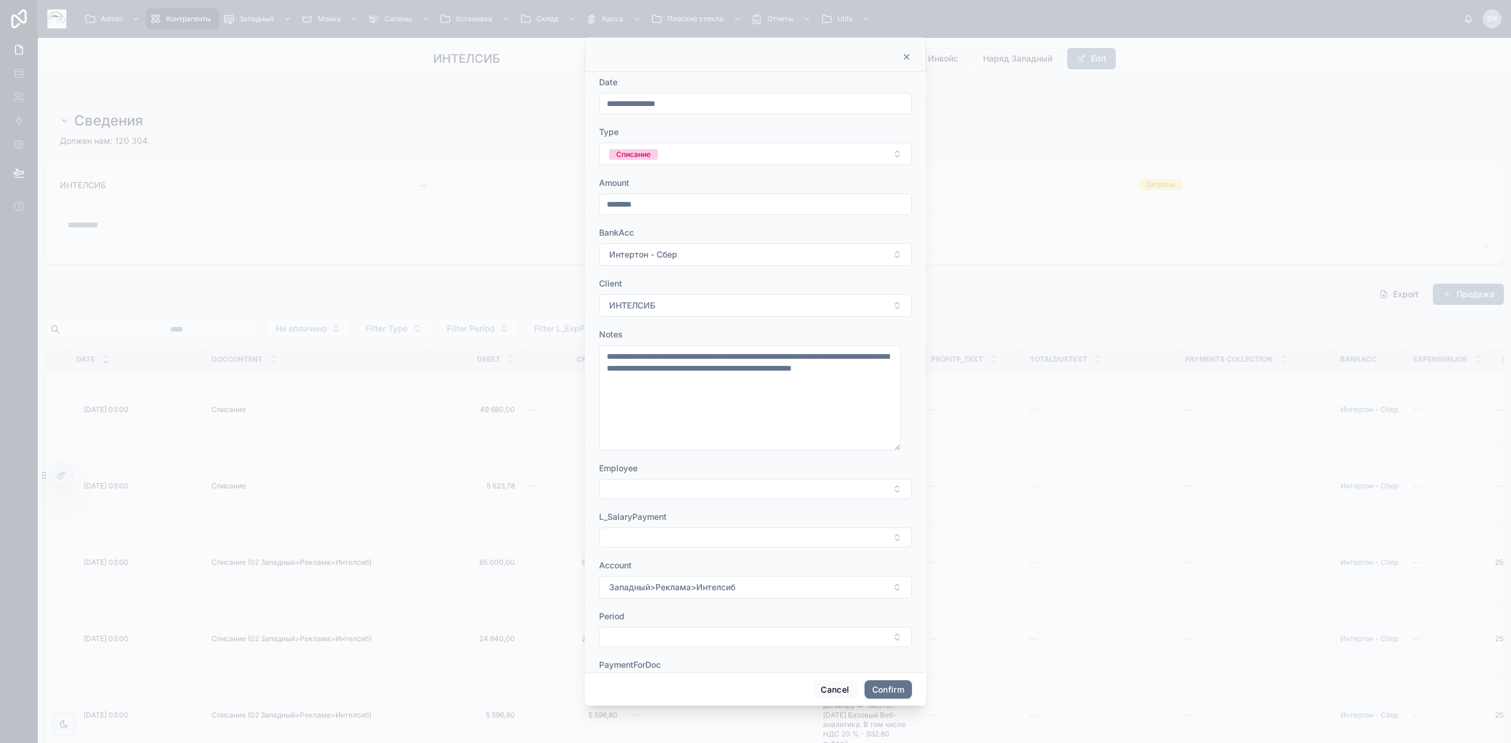
click at [889, 688] on button "Confirm" at bounding box center [887, 690] width 47 height 19
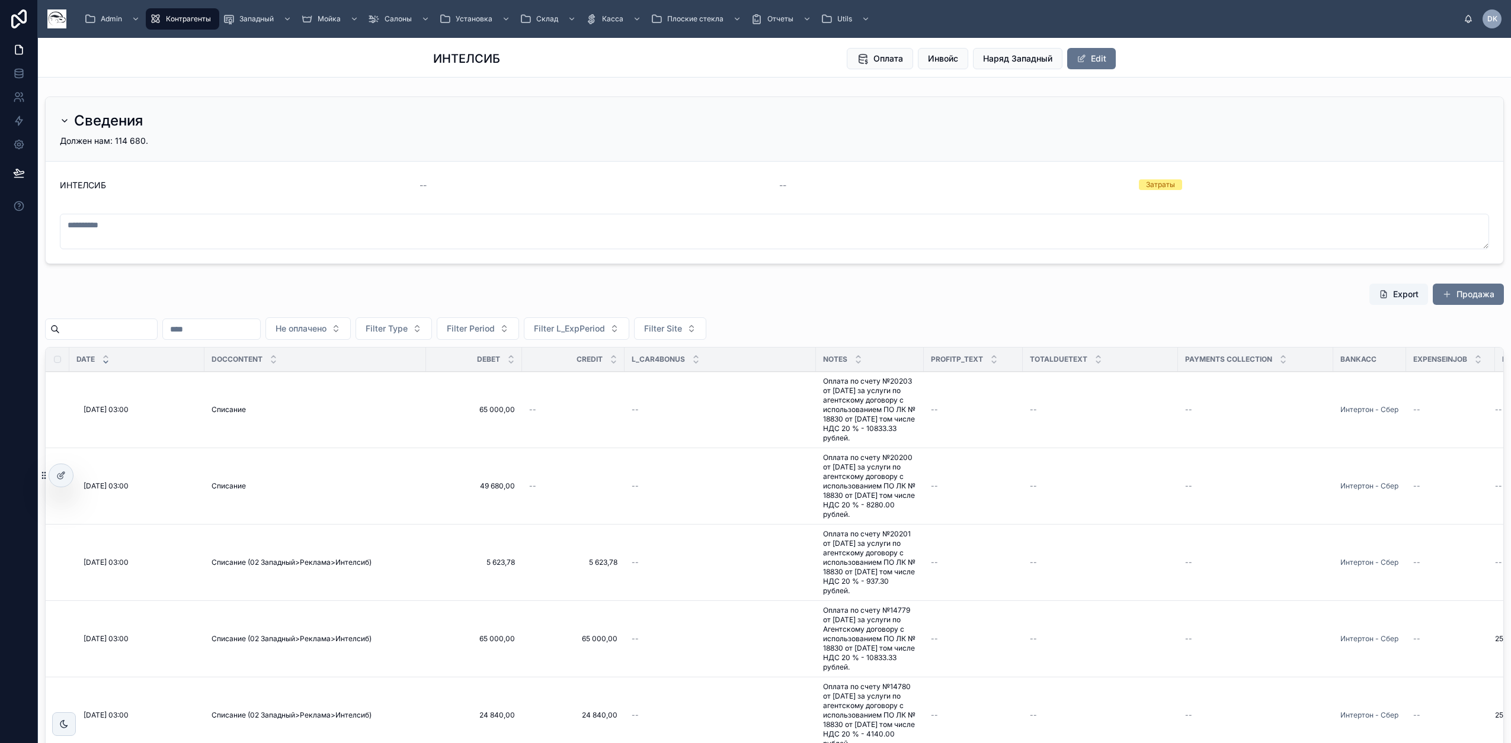
click at [0, 0] on span "Редактировать" at bounding box center [0, 0] width 0 height 0
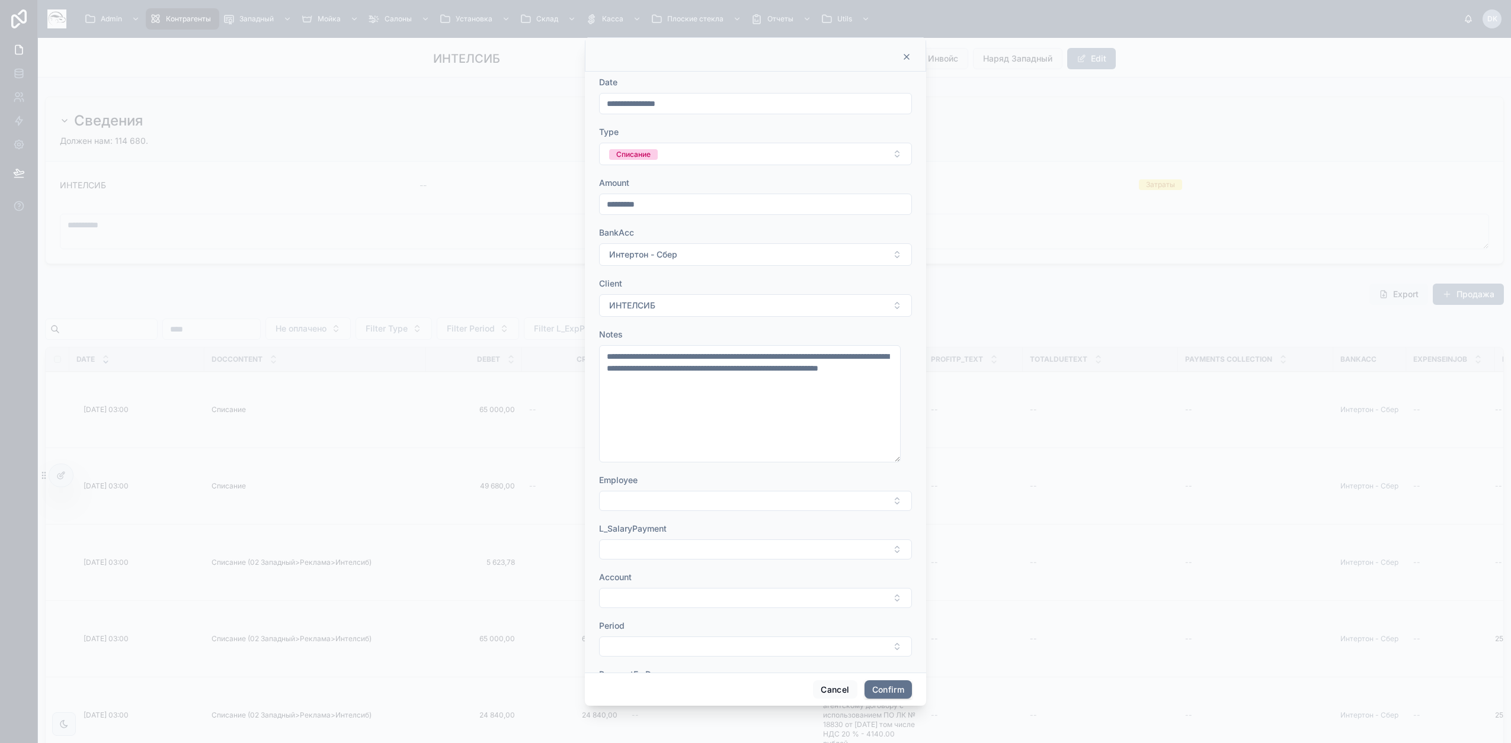
click at [649, 595] on button "Select Button" at bounding box center [755, 598] width 313 height 20
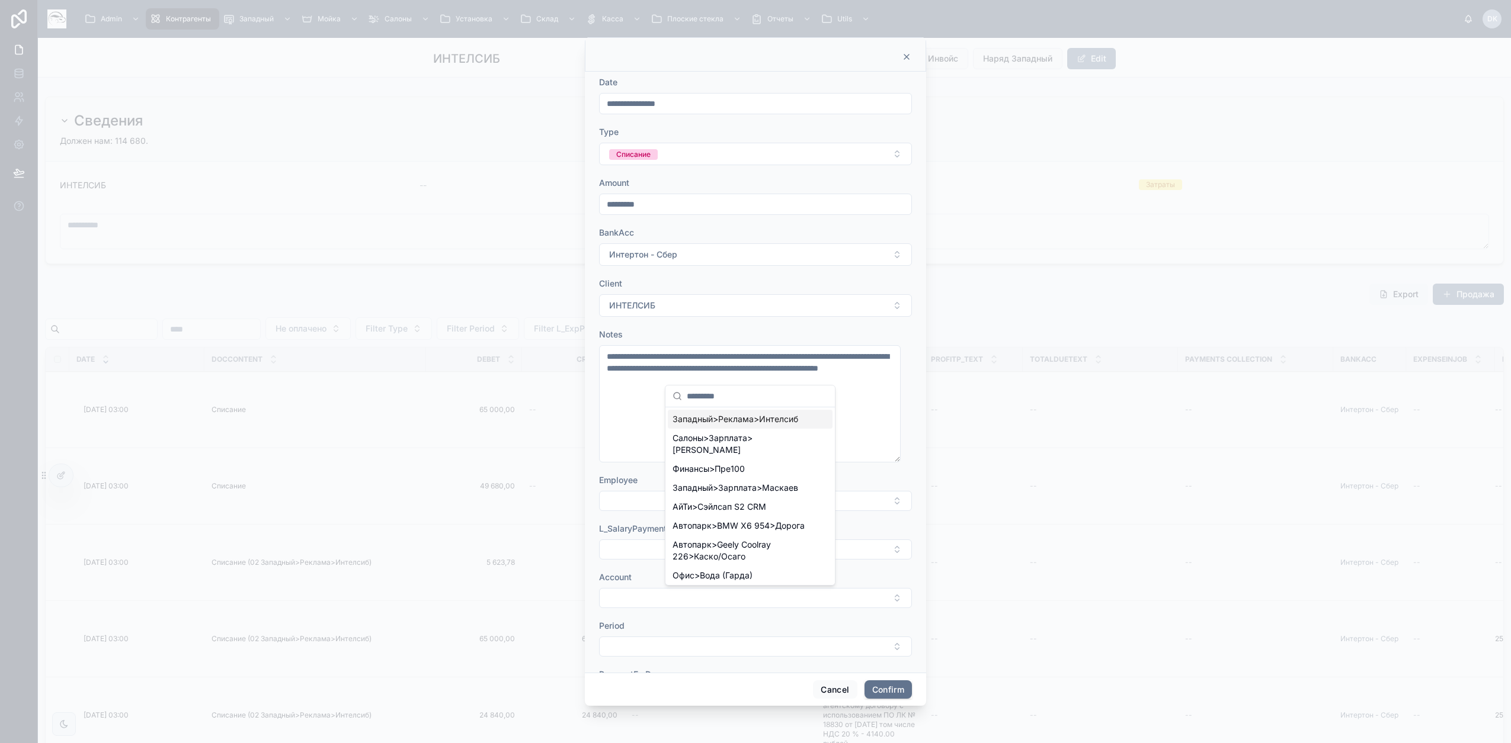
click at [739, 415] on span "Западный>Реклама>Интелсиб" at bounding box center [735, 419] width 126 height 12
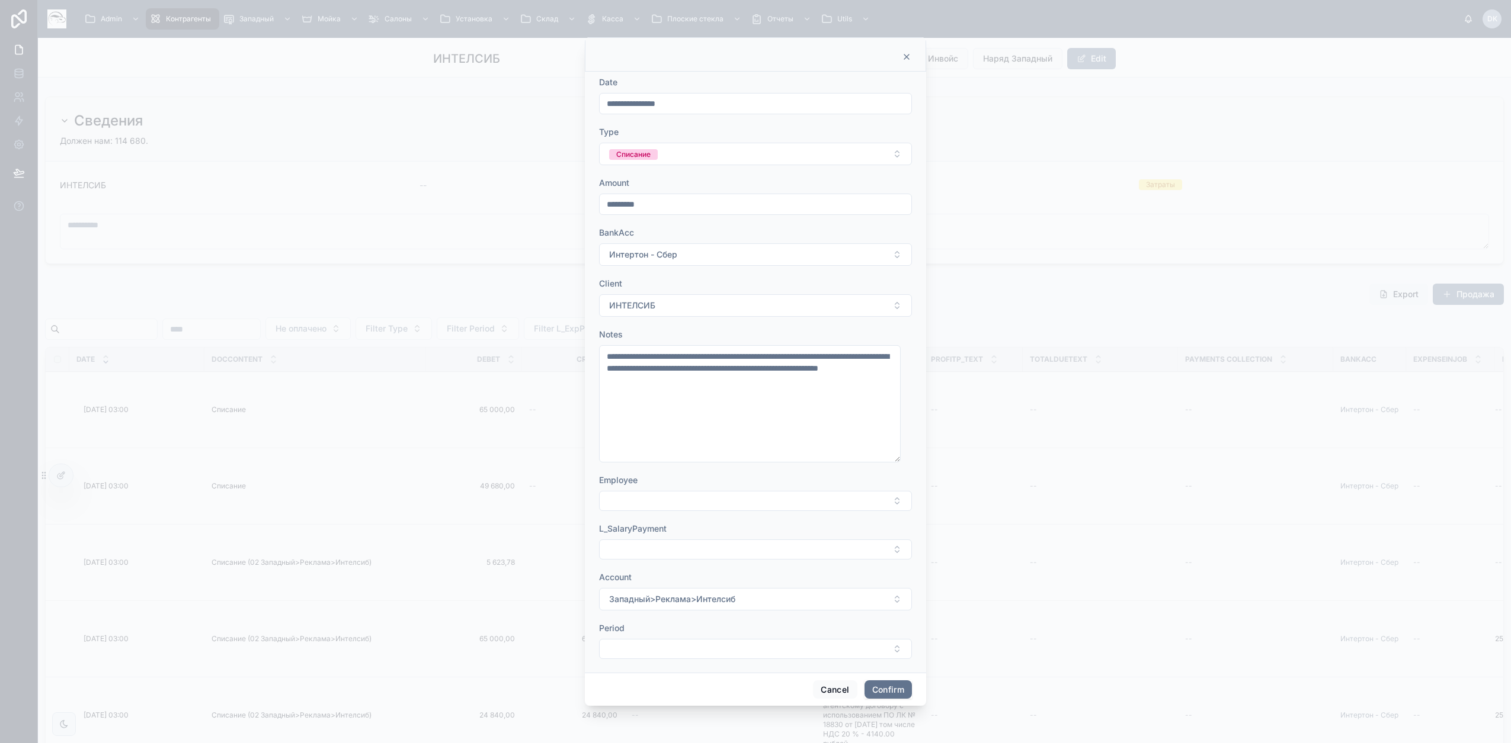
click at [878, 690] on button "Confirm" at bounding box center [887, 690] width 47 height 19
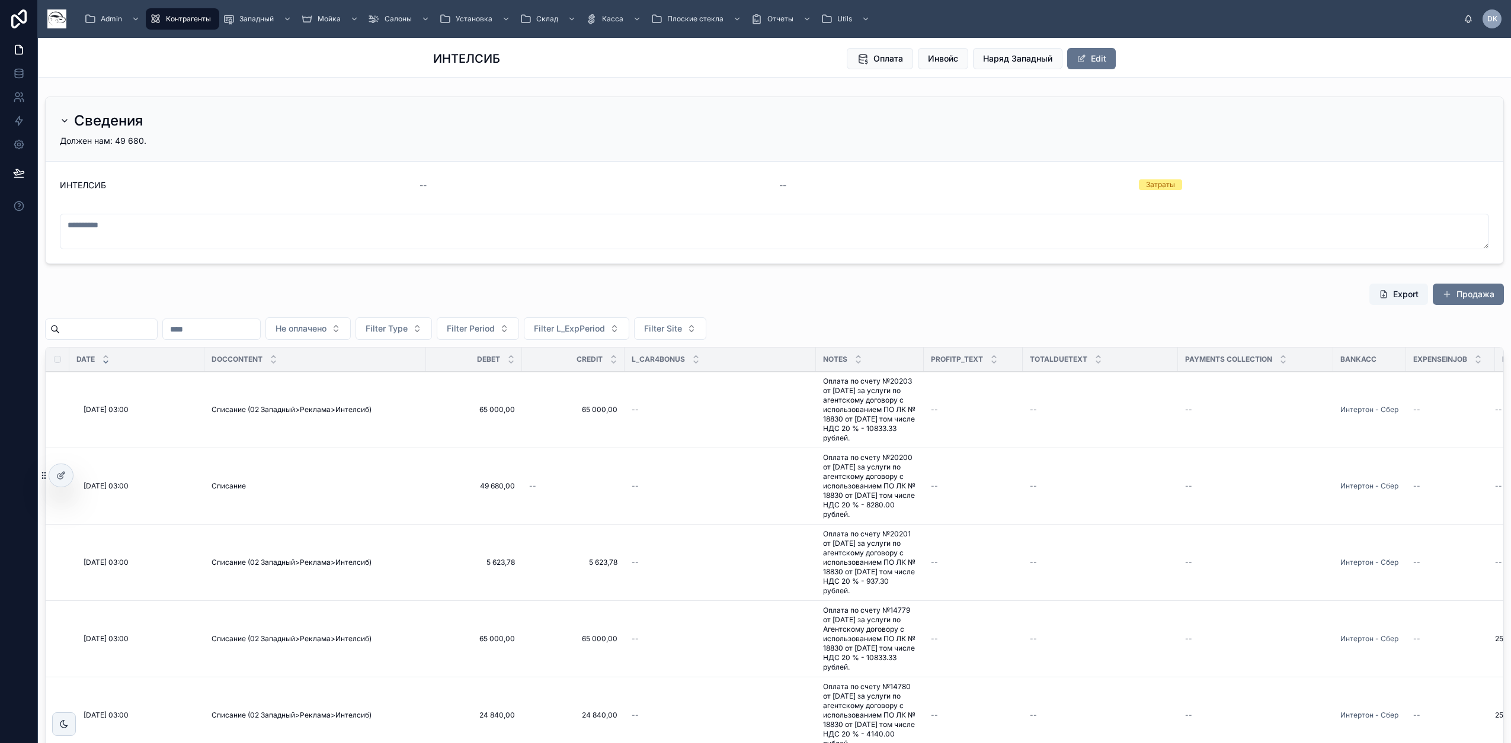
click at [0, 0] on span "Редактировать" at bounding box center [0, 0] width 0 height 0
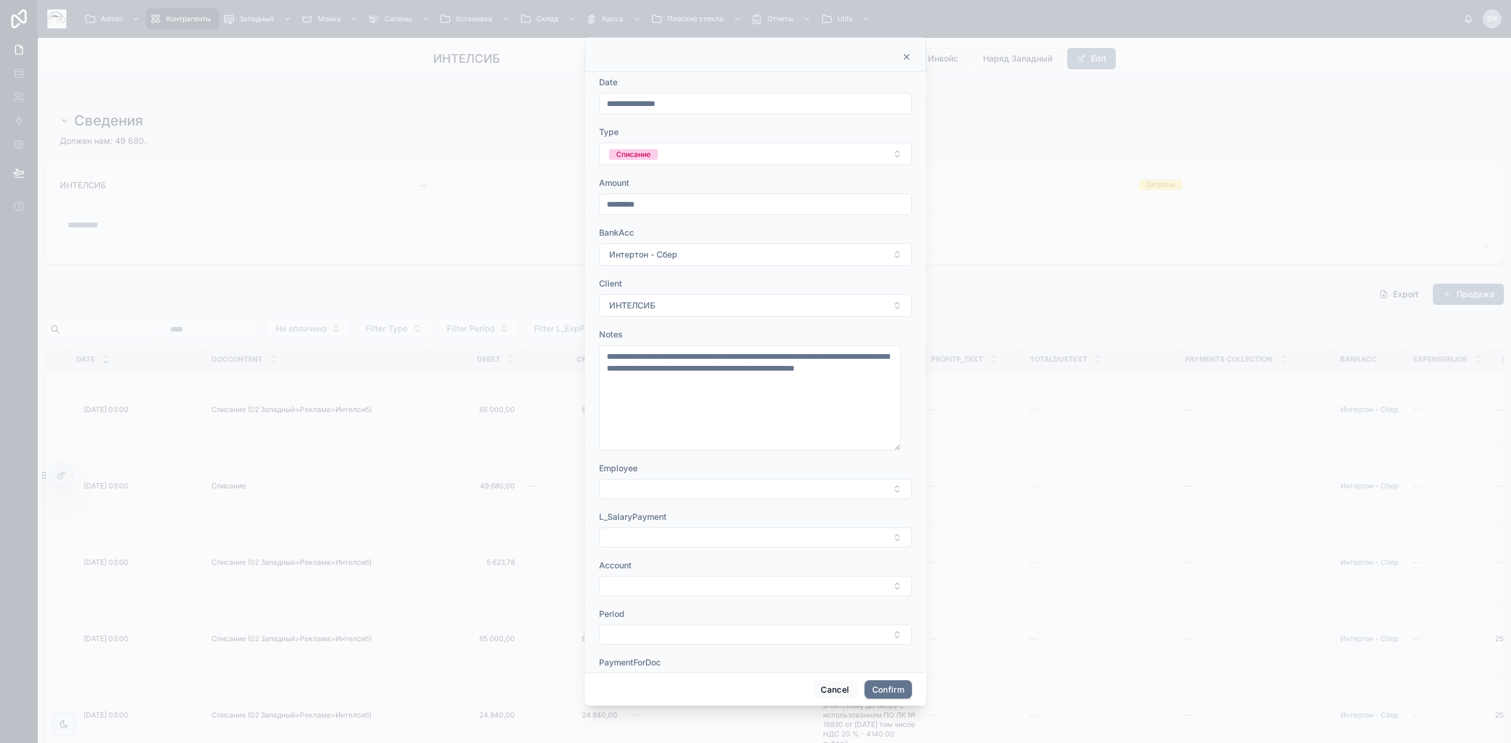
click at [660, 586] on button "Select Button" at bounding box center [755, 586] width 313 height 20
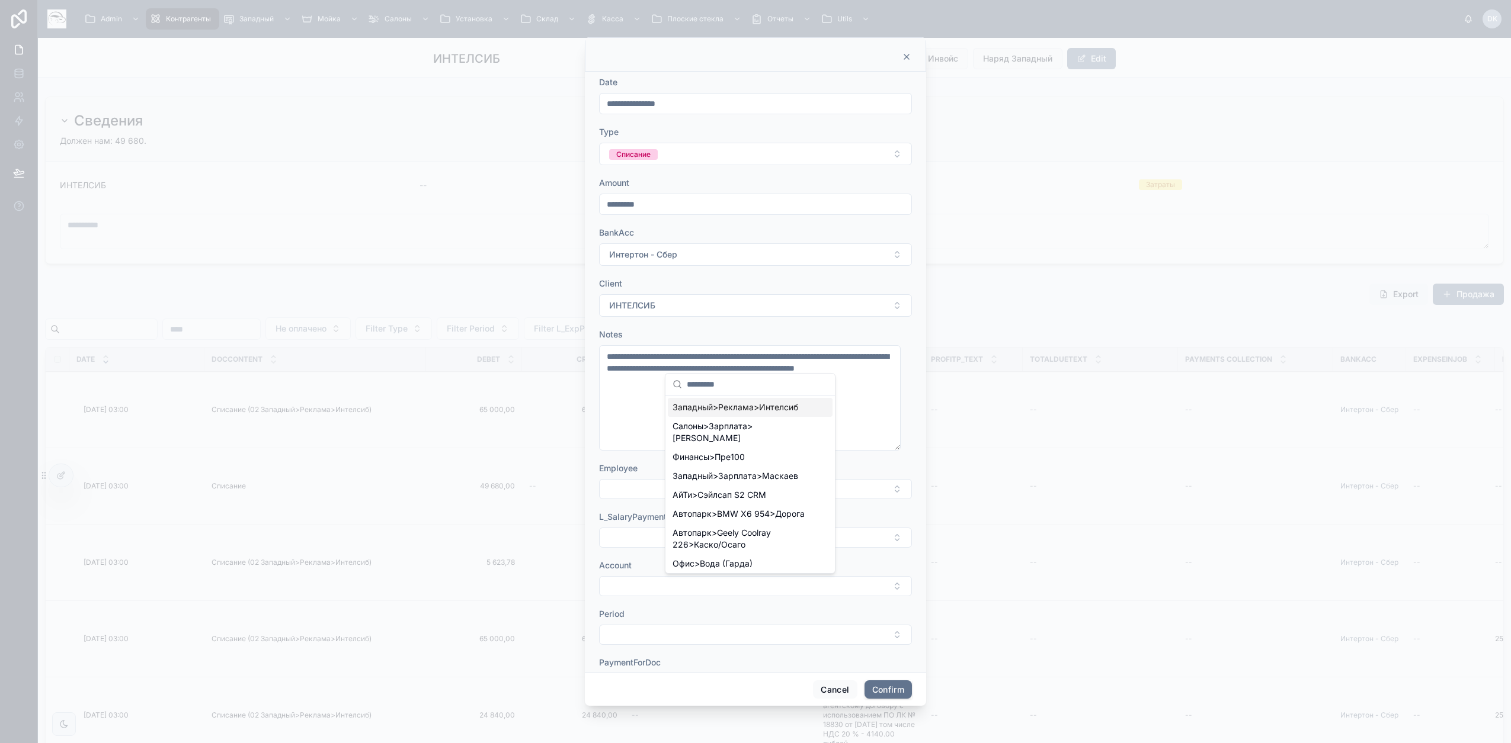
click at [738, 409] on span "Западный>Реклама>Интелсиб" at bounding box center [735, 408] width 126 height 12
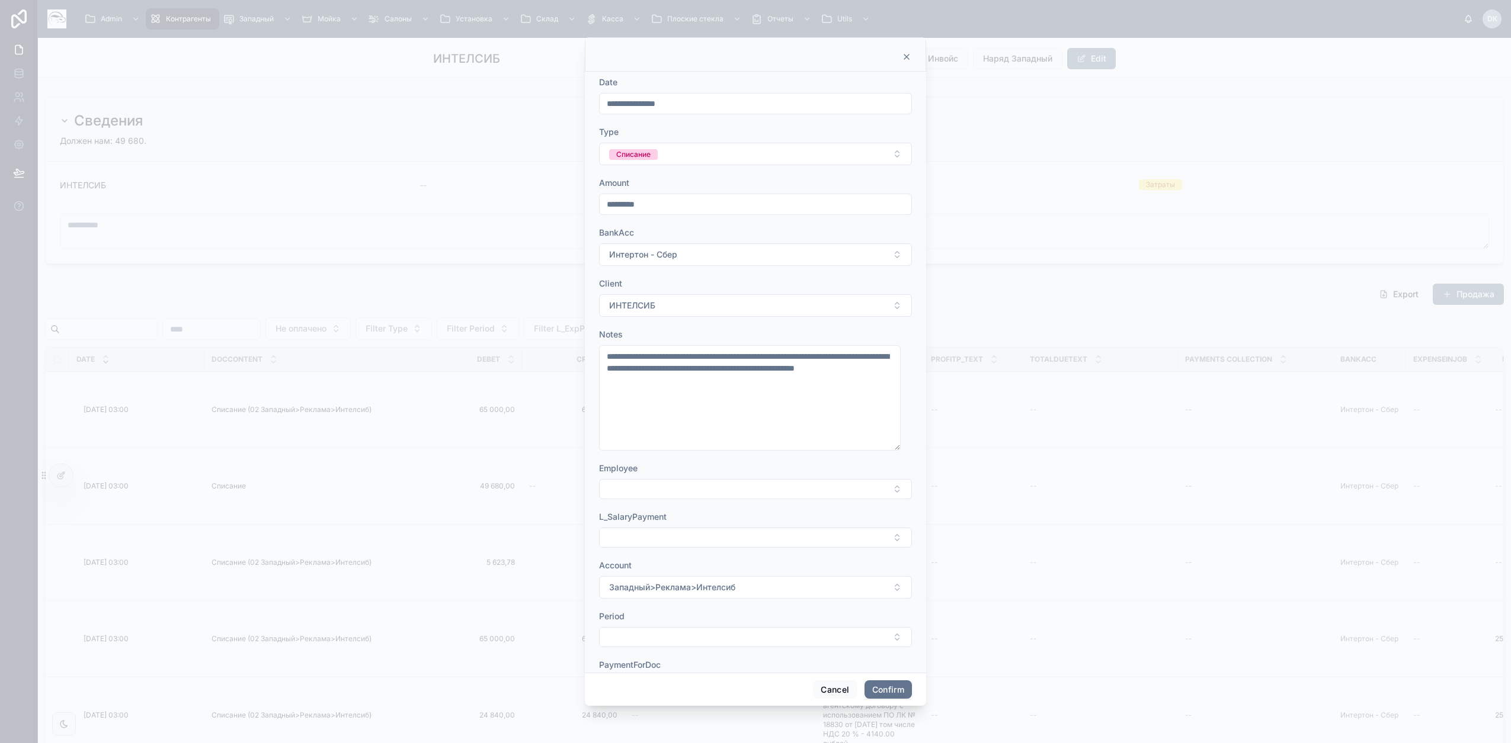
click at [895, 688] on button "Confirm" at bounding box center [887, 690] width 47 height 19
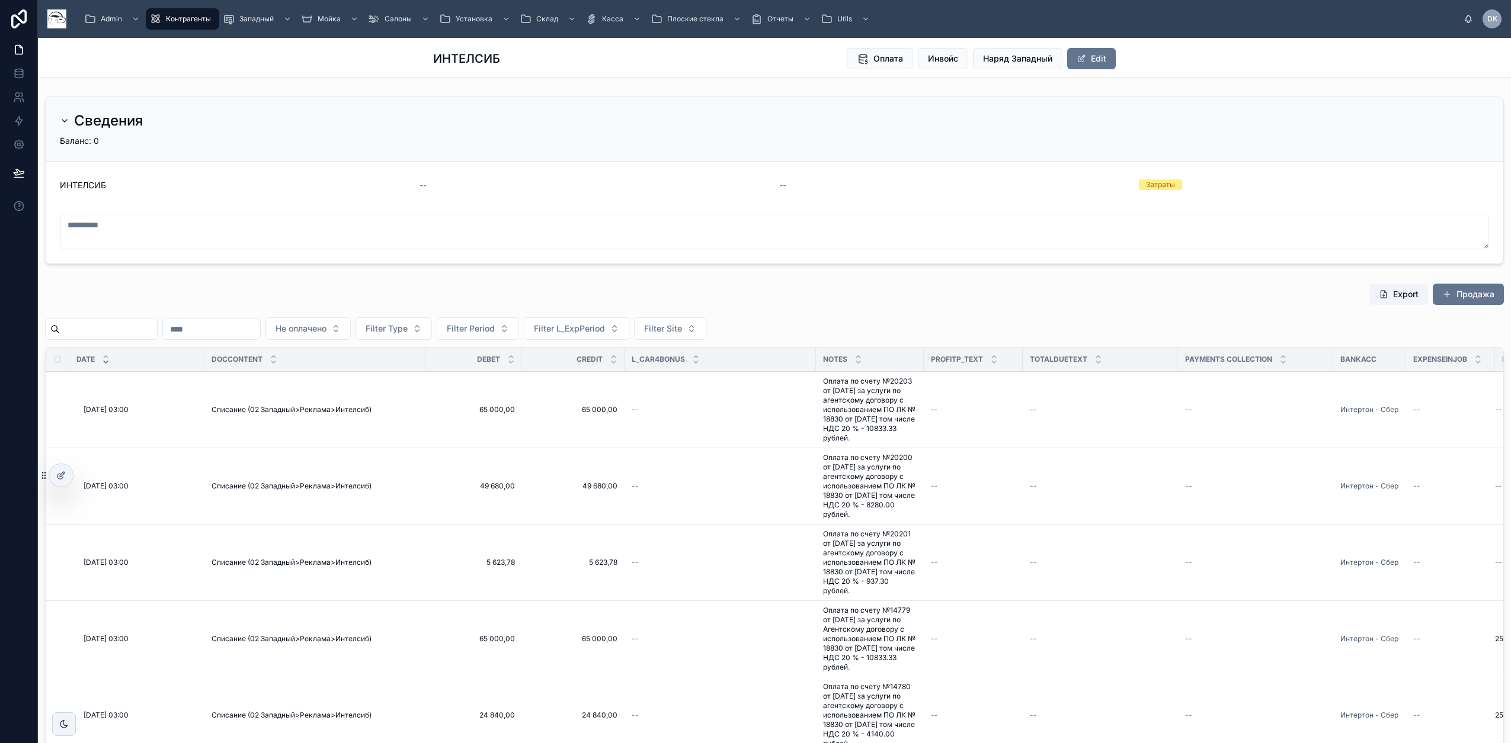
click at [1091, 473] on td "--" at bounding box center [1099, 486] width 155 height 76
click at [1178, 363] on div "Payments collection" at bounding box center [1255, 359] width 155 height 23
drag, startPoint x: 1175, startPoint y: 363, endPoint x: 1111, endPoint y: 364, distance: 64.0
click at [1111, 364] on div at bounding box center [1113, 360] width 5 height 24
drag, startPoint x: 1266, startPoint y: 358, endPoint x: 1214, endPoint y: 363, distance: 52.9
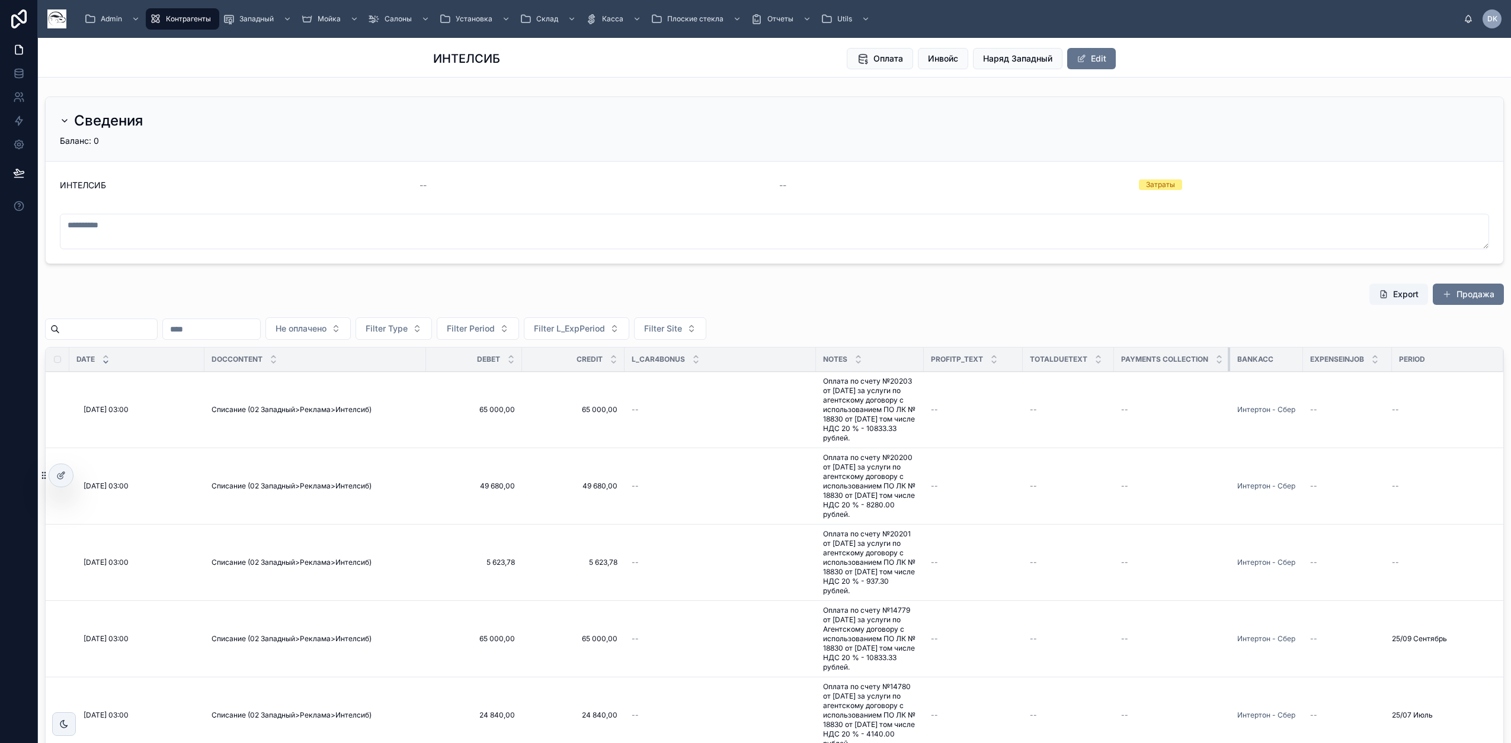
click at [1214, 363] on th "Payments collection" at bounding box center [1172, 360] width 116 height 24
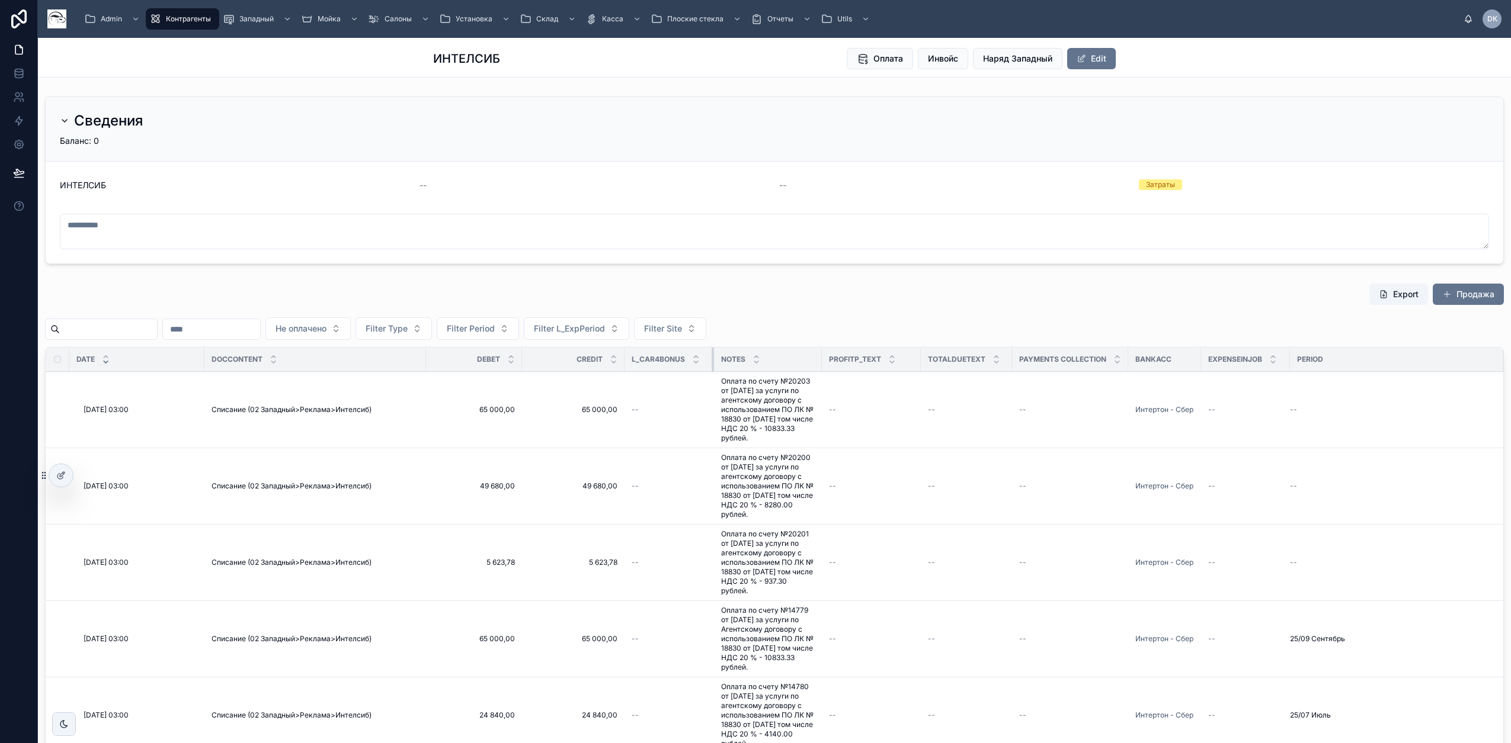
drag, startPoint x: 814, startPoint y: 363, endPoint x: 712, endPoint y: 367, distance: 102.0
click at [712, 367] on div at bounding box center [713, 360] width 5 height 24
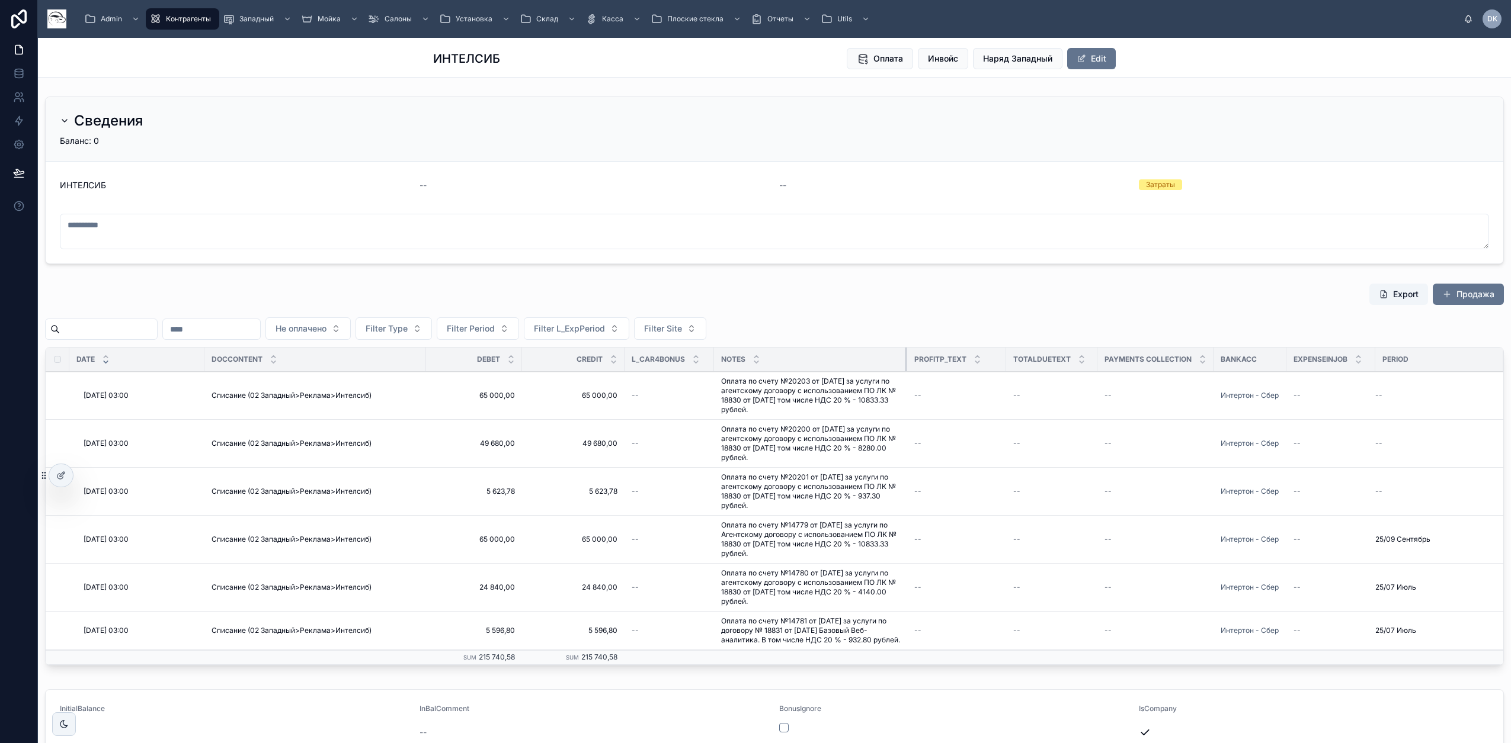
drag, startPoint x: 819, startPoint y: 359, endPoint x: 905, endPoint y: 357, distance: 85.9
click at [905, 357] on div at bounding box center [907, 360] width 5 height 24
